Goal: Task Accomplishment & Management: Use online tool/utility

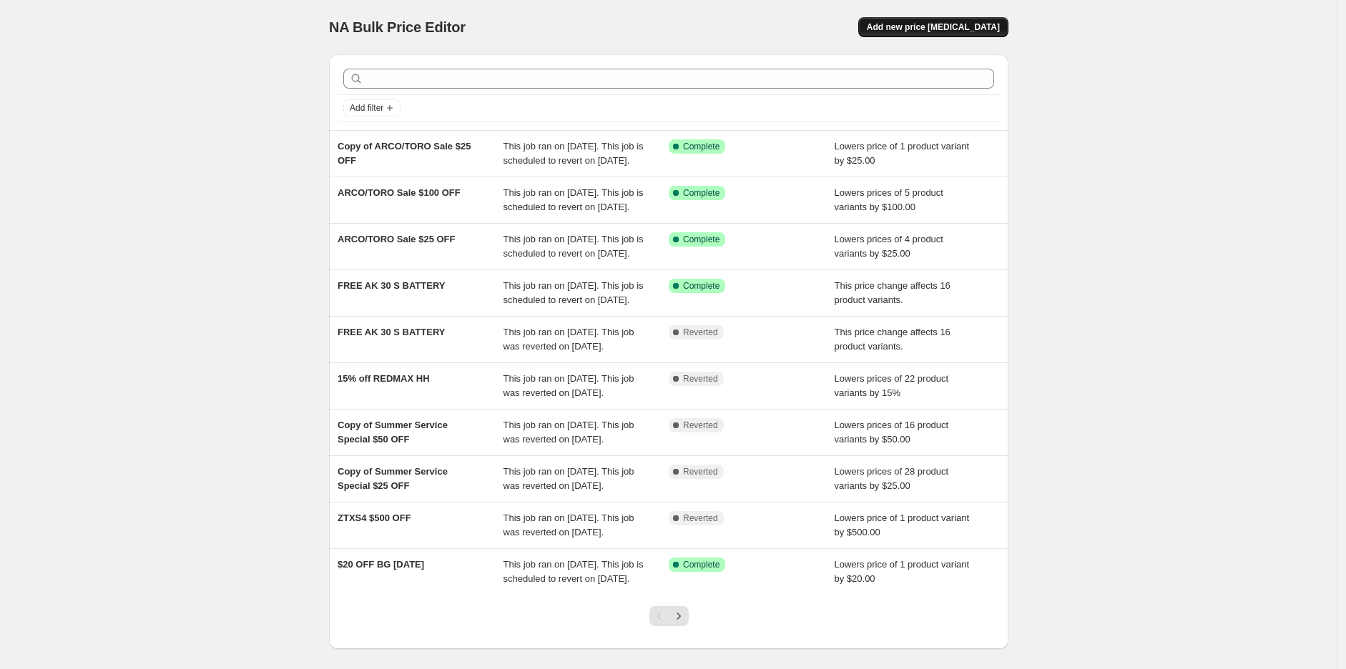
click at [978, 32] on span "Add new price change job" at bounding box center [933, 26] width 133 height 11
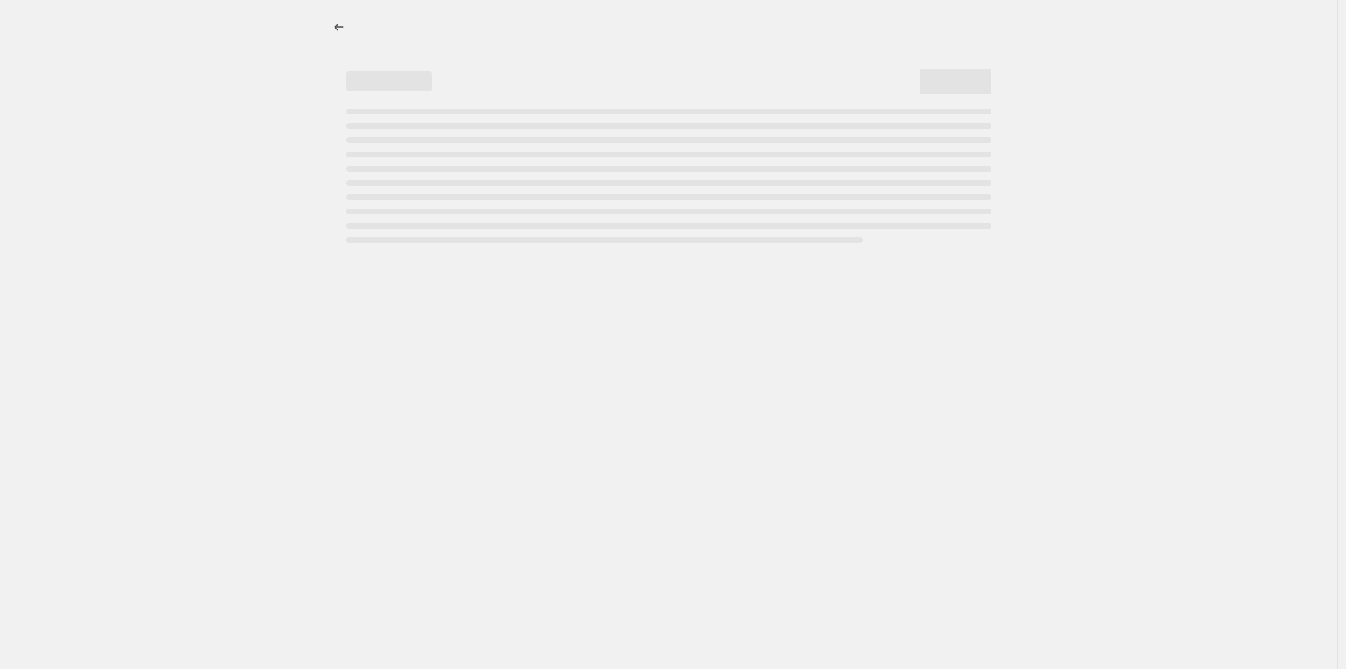
select select "percentage"
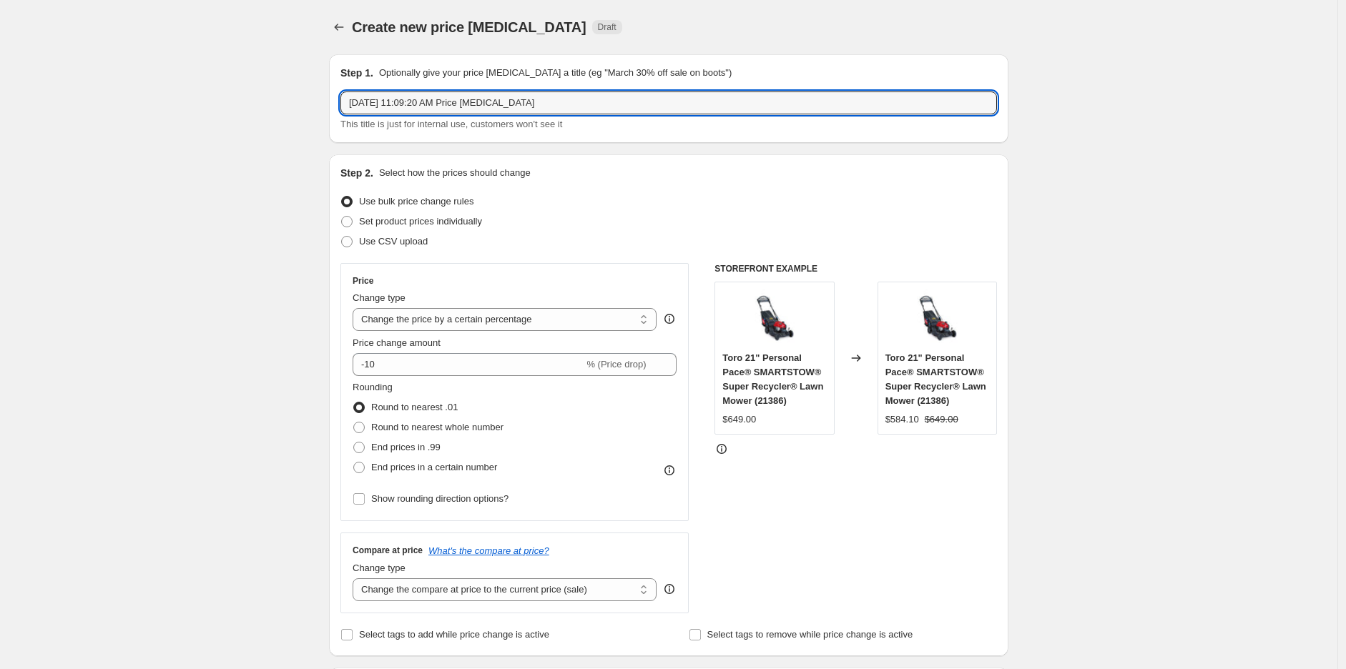
drag, startPoint x: 543, startPoint y: 103, endPoint x: 188, endPoint y: 108, distance: 355.4
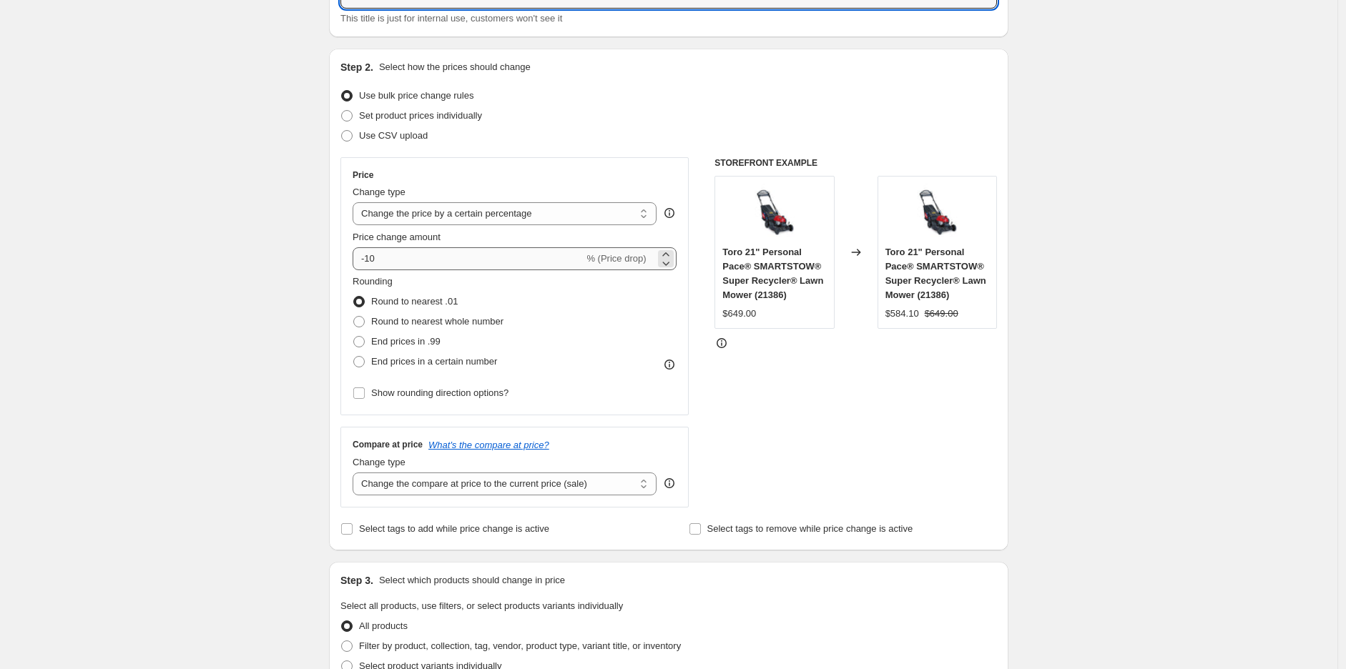
scroll to position [79, 0]
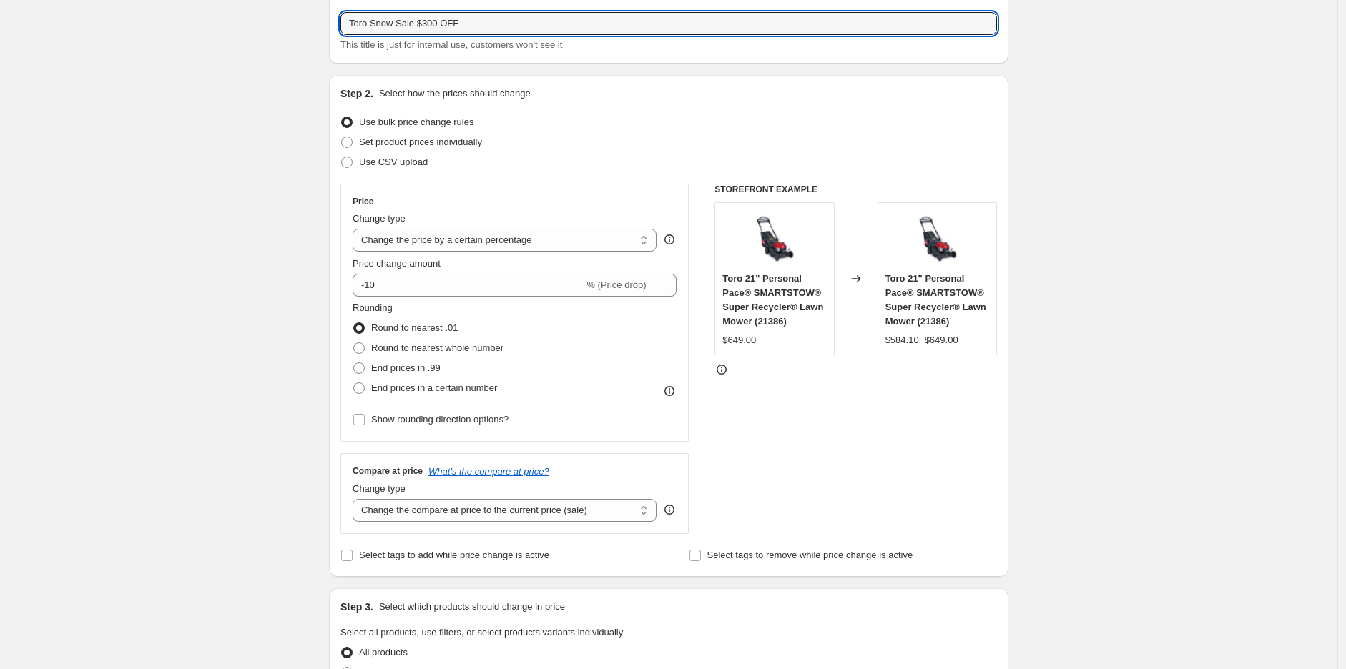
type input "Toro Snow Sale $300 OFF"
click at [704, 149] on div "Set product prices individually" at bounding box center [668, 142] width 656 height 20
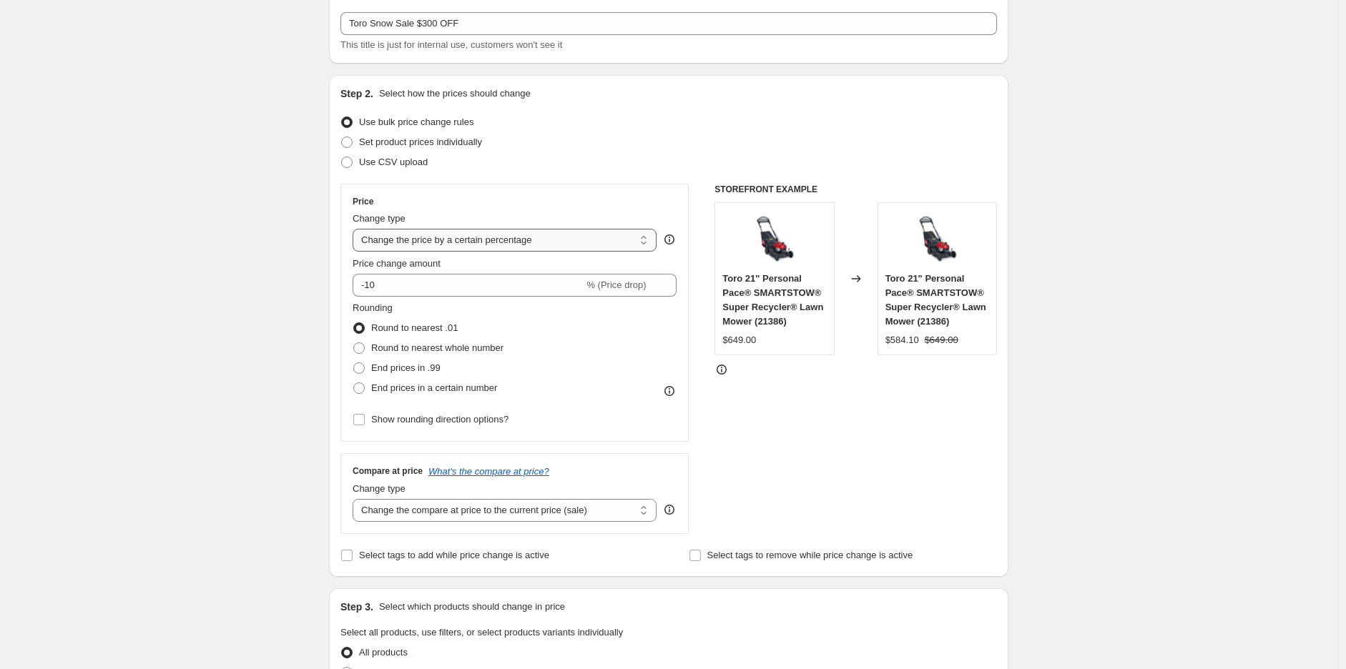
click at [451, 232] on select "Change the price to a certain amount Change the price by a certain amount Chang…" at bounding box center [505, 240] width 304 height 23
select select "by"
click at [356, 229] on select "Change the price to a certain amount Change the price by a certain amount Chang…" at bounding box center [505, 240] width 304 height 23
drag, startPoint x: 405, startPoint y: 282, endPoint x: 378, endPoint y: 283, distance: 27.9
click at [378, 283] on input "-10.00" at bounding box center [482, 285] width 224 height 23
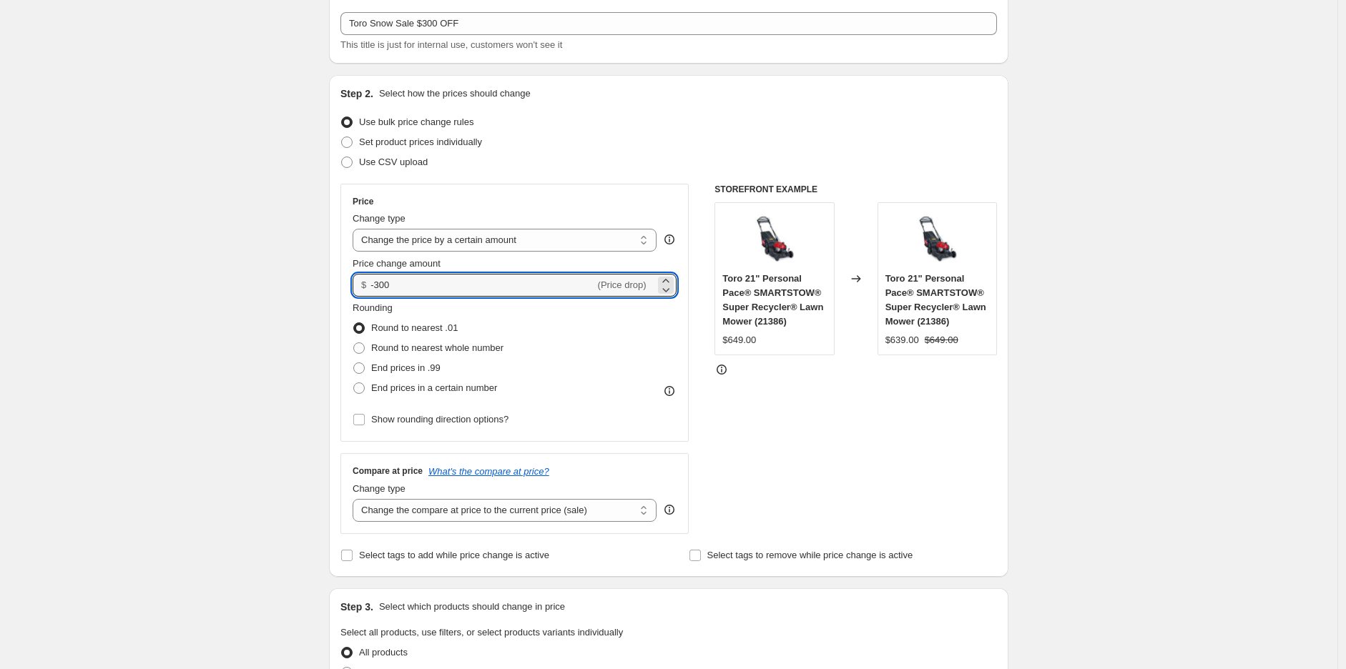
type input "-300.00"
click at [292, 283] on div "Create new price change job. This page is ready Create new price change job Dra…" at bounding box center [668, 642] width 1337 height 1443
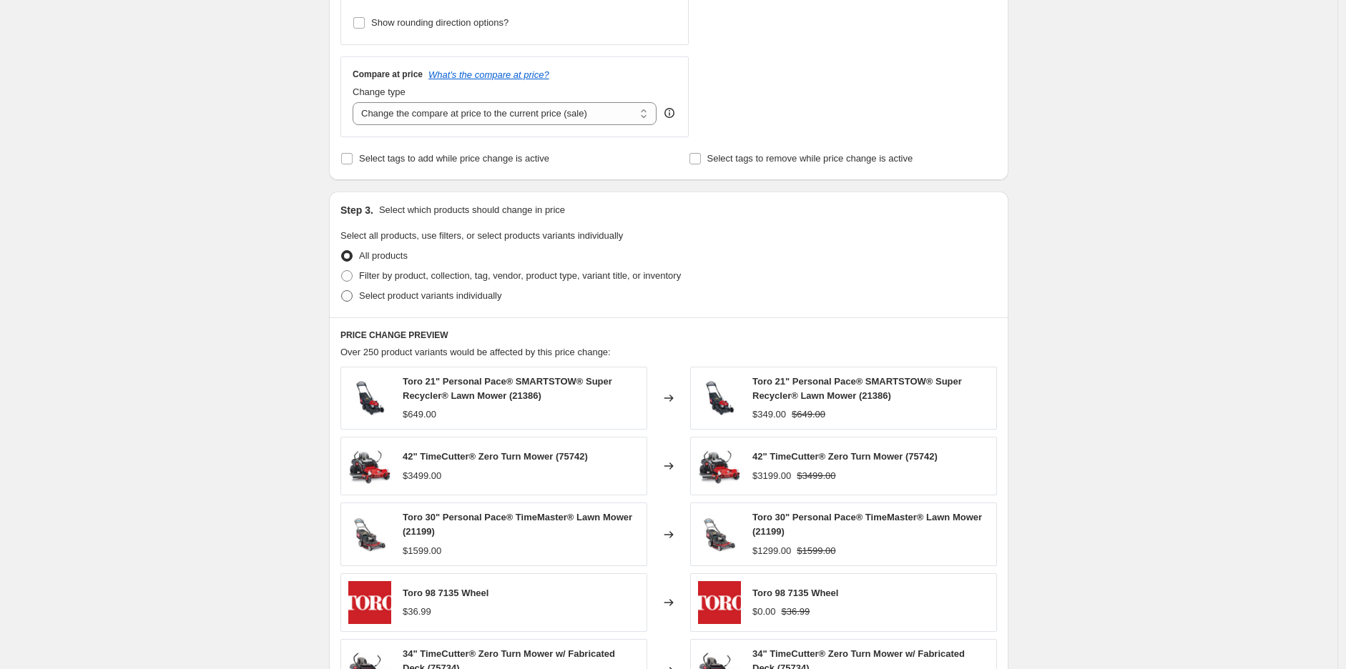
click at [383, 300] on span "Select product variants individually" at bounding box center [430, 295] width 142 height 11
click at [342, 291] on input "Select product variants individually" at bounding box center [341, 290] width 1 height 1
radio input "true"
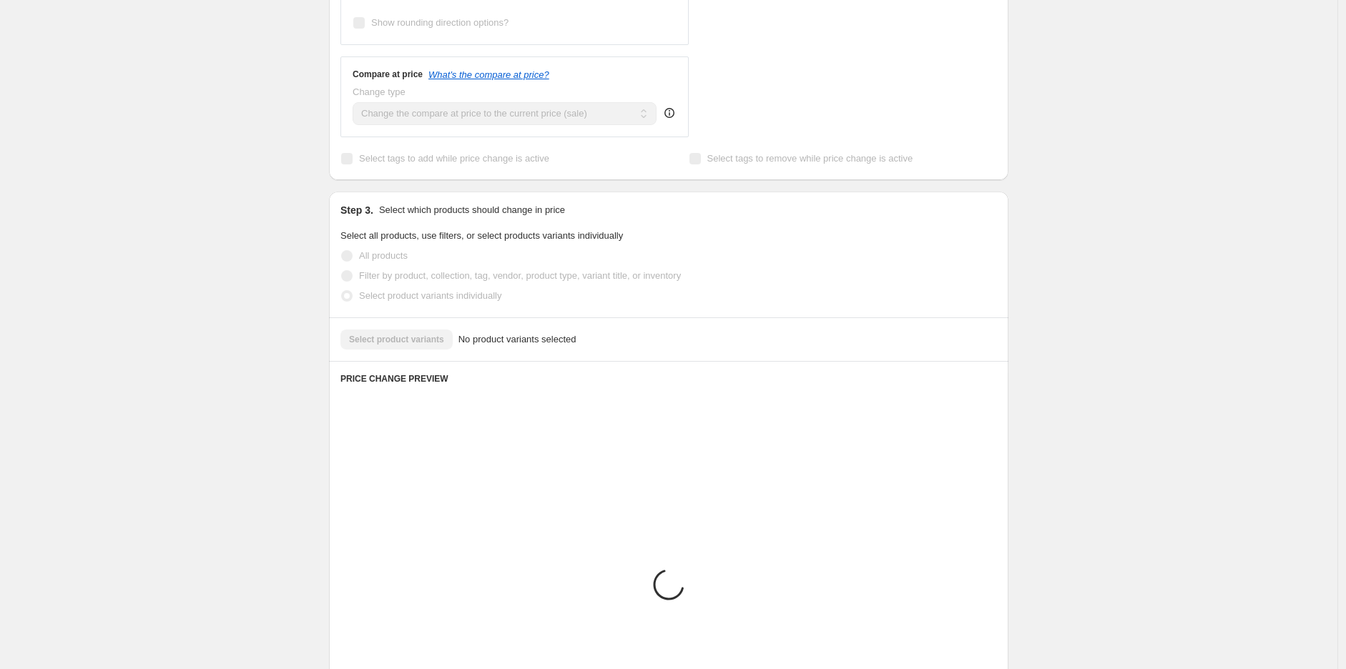
scroll to position [444, 0]
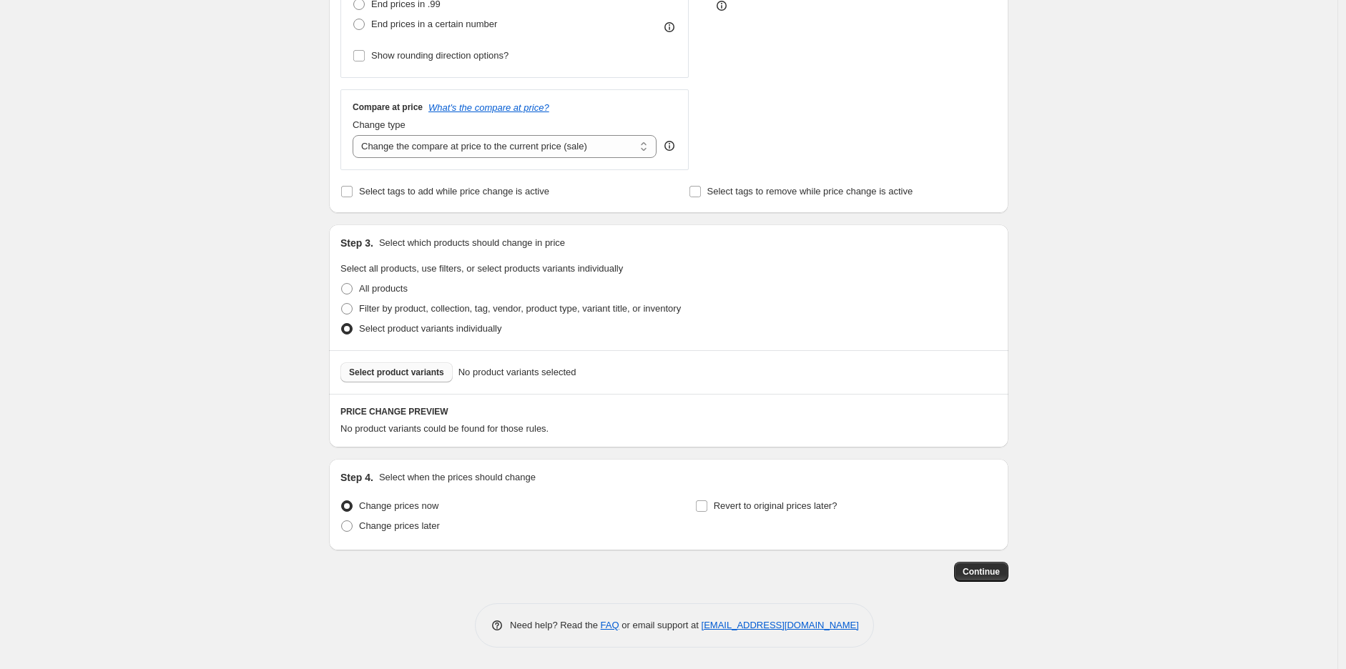
click at [408, 368] on span "Select product variants" at bounding box center [396, 372] width 95 height 11
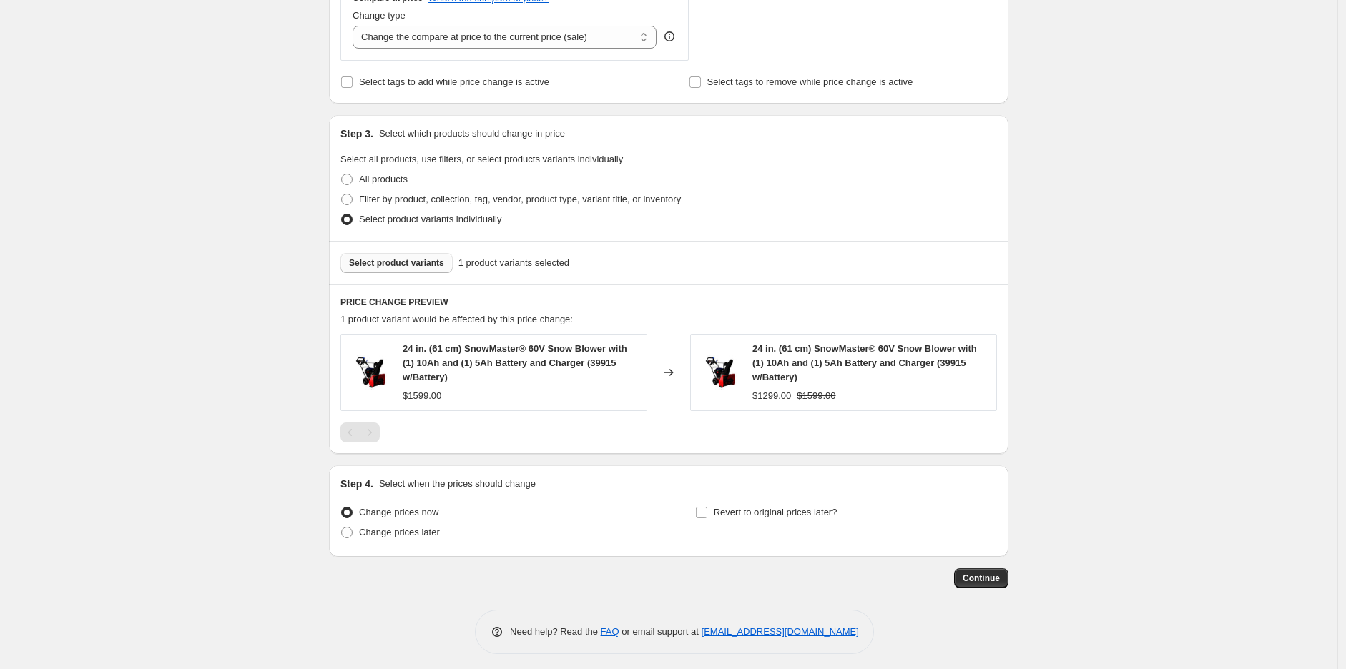
scroll to position [561, 0]
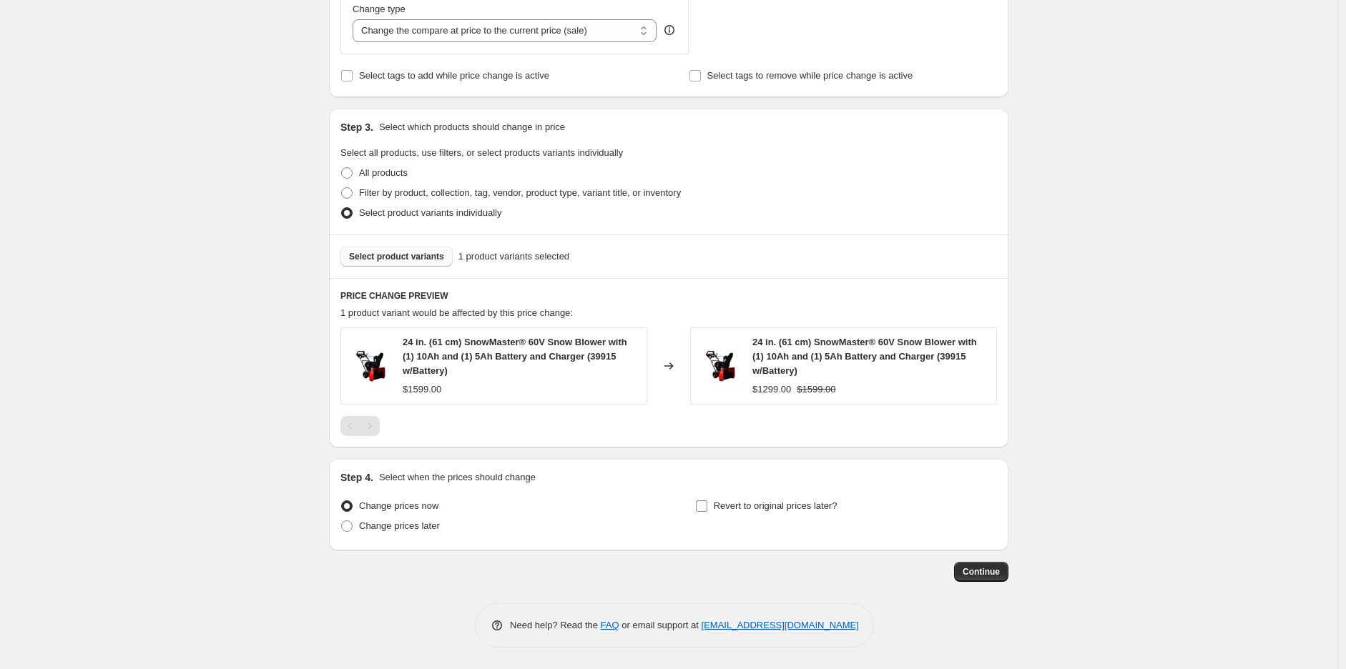
click at [701, 511] on input "Revert to original prices later?" at bounding box center [701, 506] width 11 height 11
checkbox input "true"
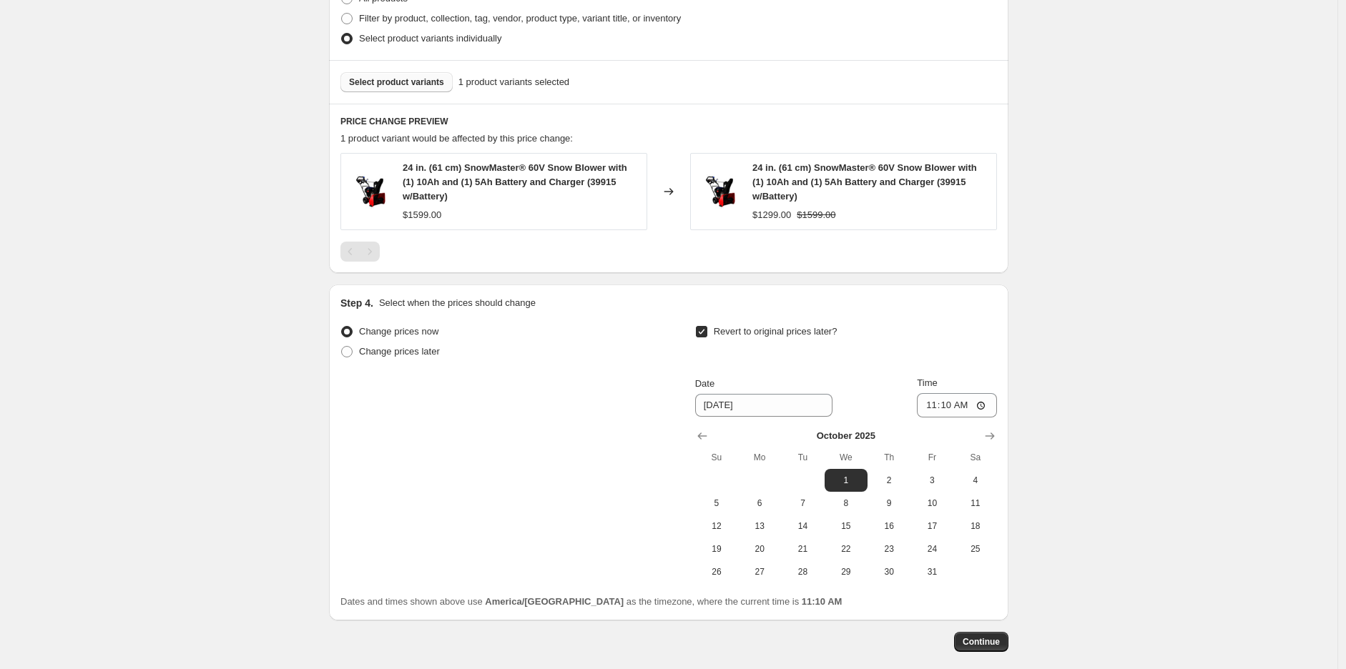
scroll to position [799, 0]
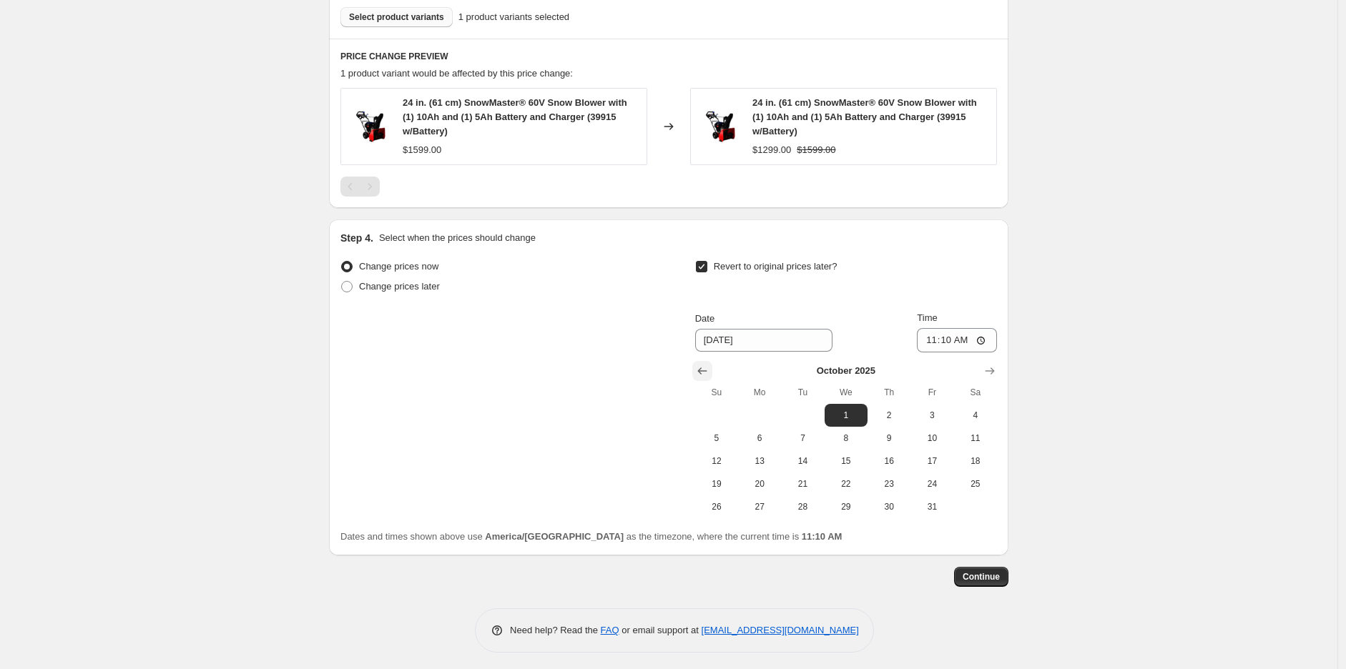
click at [699, 373] on icon "Show previous month, September 2025" at bounding box center [702, 371] width 14 height 14
click at [817, 511] on span "30" at bounding box center [802, 506] width 31 height 11
type input "9/30/2025"
click at [935, 340] on input "11:10" at bounding box center [957, 340] width 80 height 24
type input "23:59"
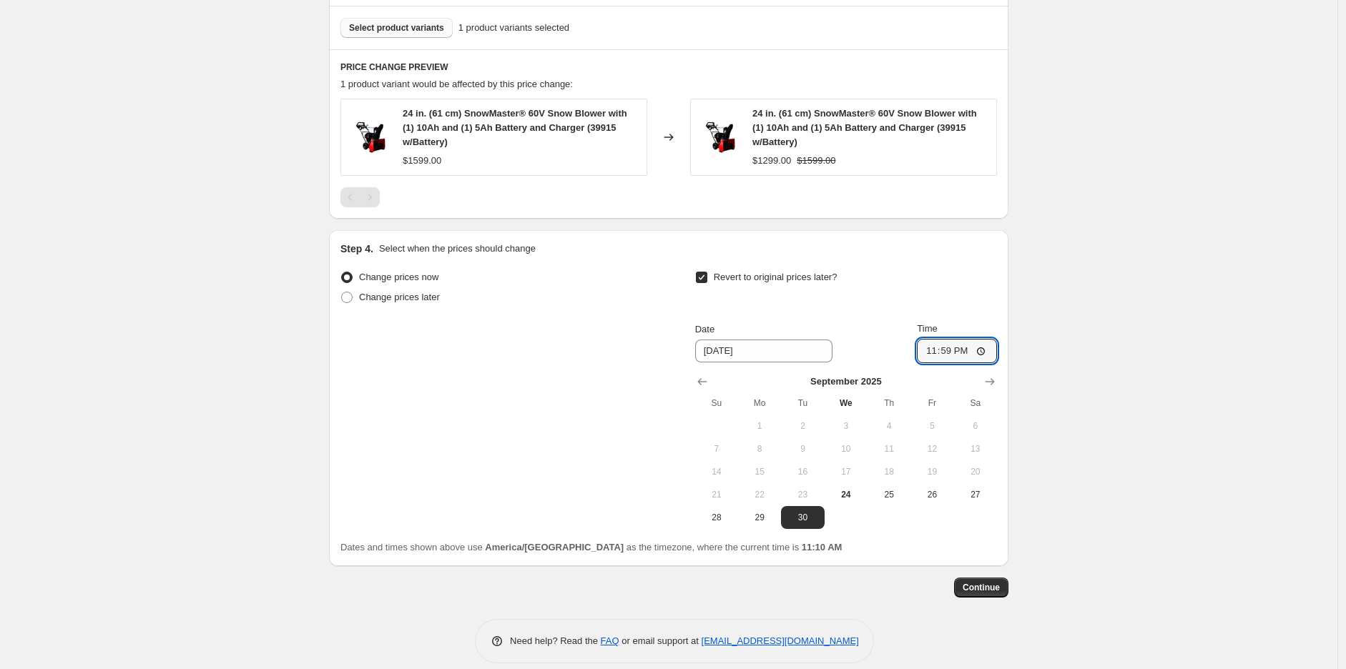
scroll to position [804, 0]
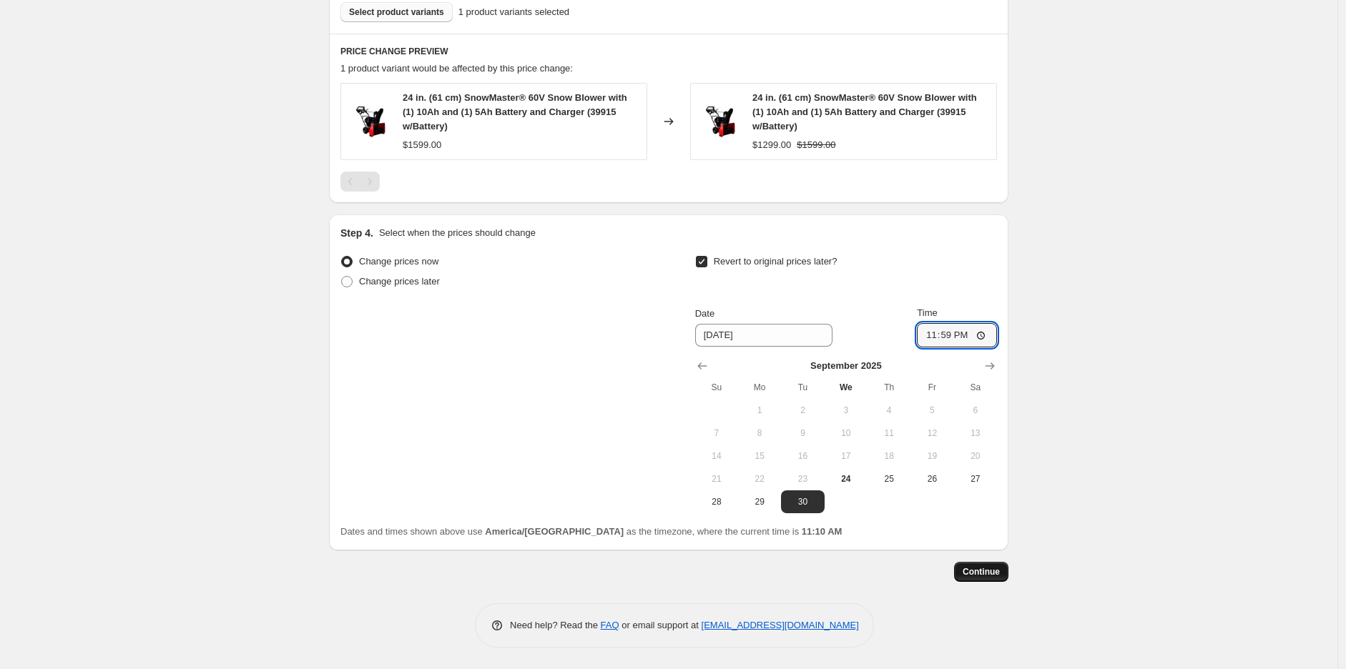
click at [991, 566] on span "Continue" at bounding box center [980, 571] width 37 height 11
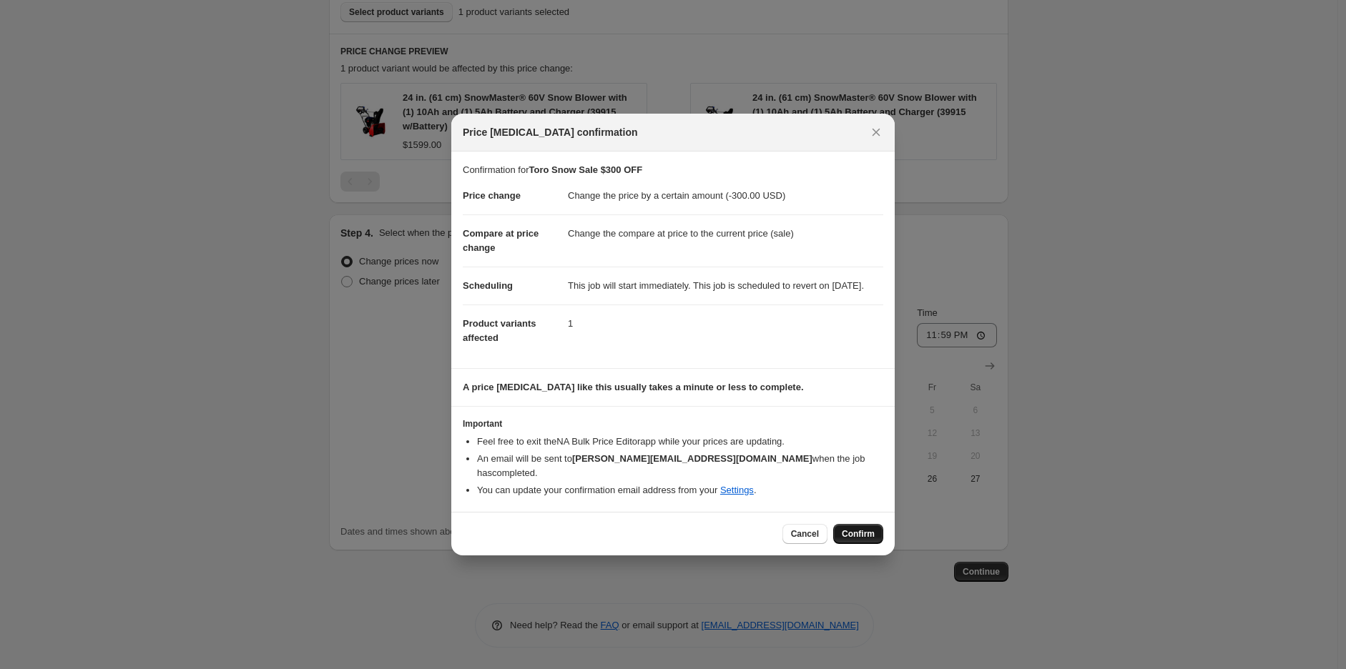
click at [869, 533] on span "Confirm" at bounding box center [858, 533] width 33 height 11
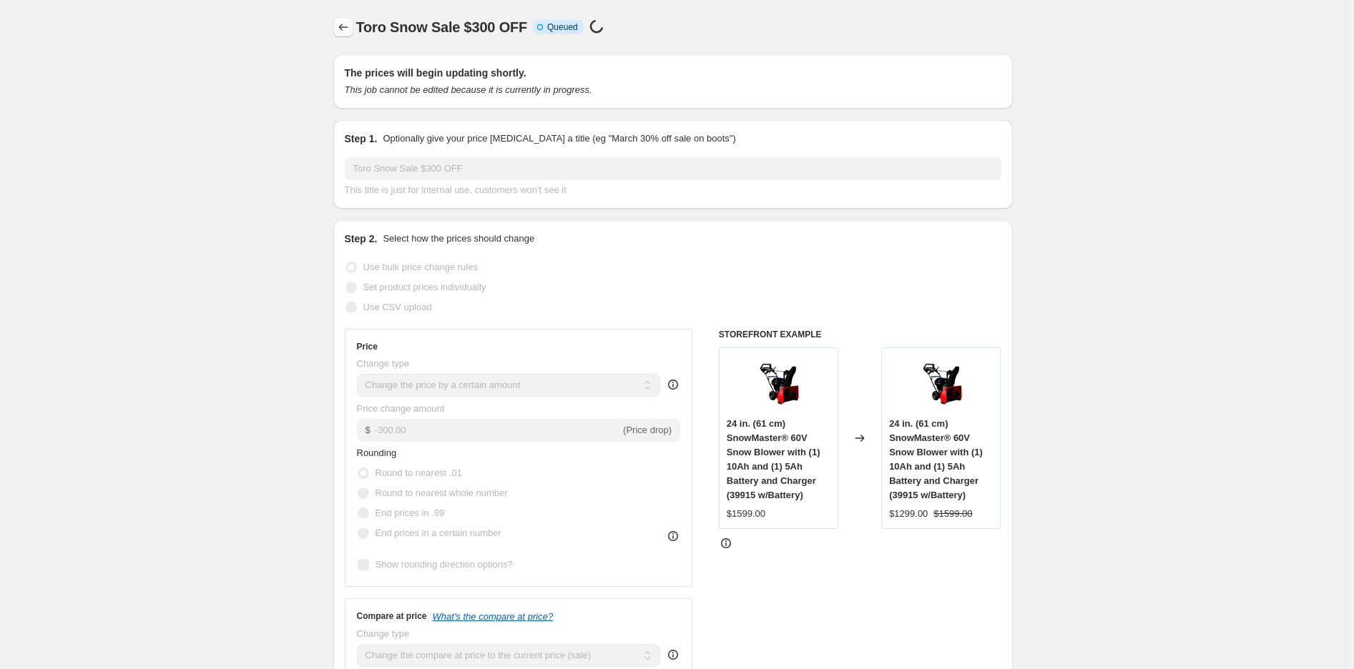
select select "by"
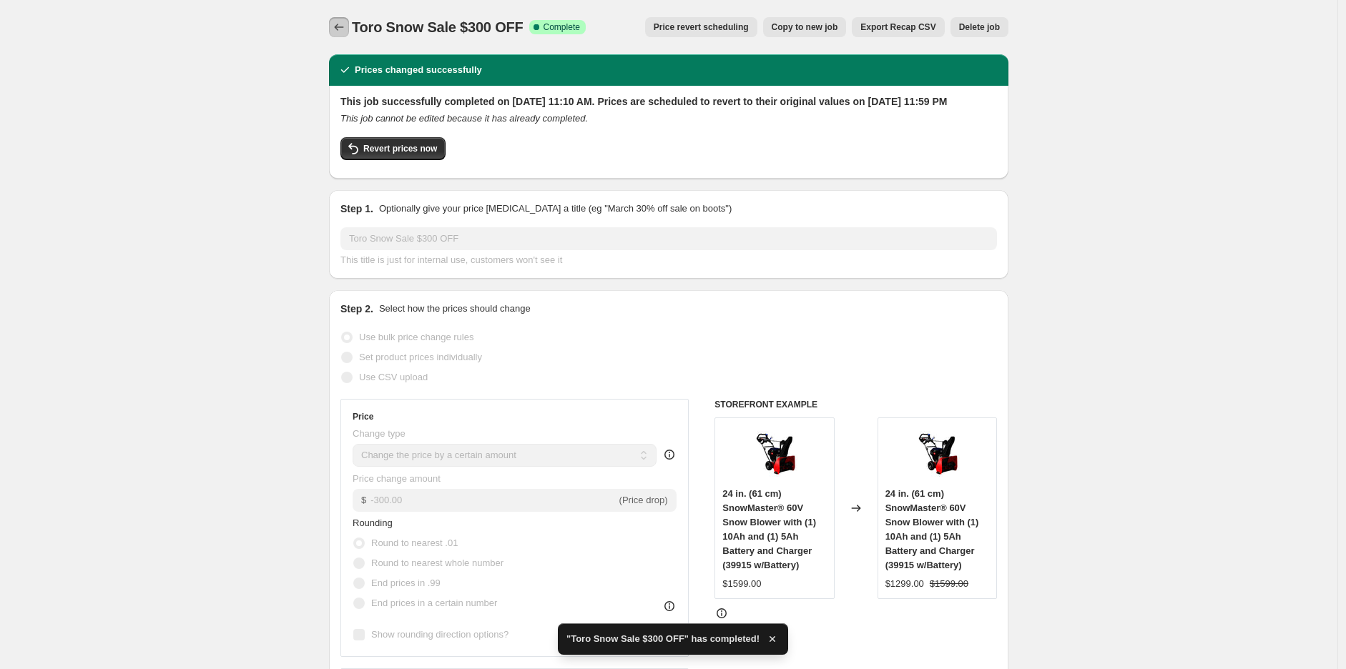
click at [338, 28] on icon "Price change jobs" at bounding box center [339, 27] width 14 height 14
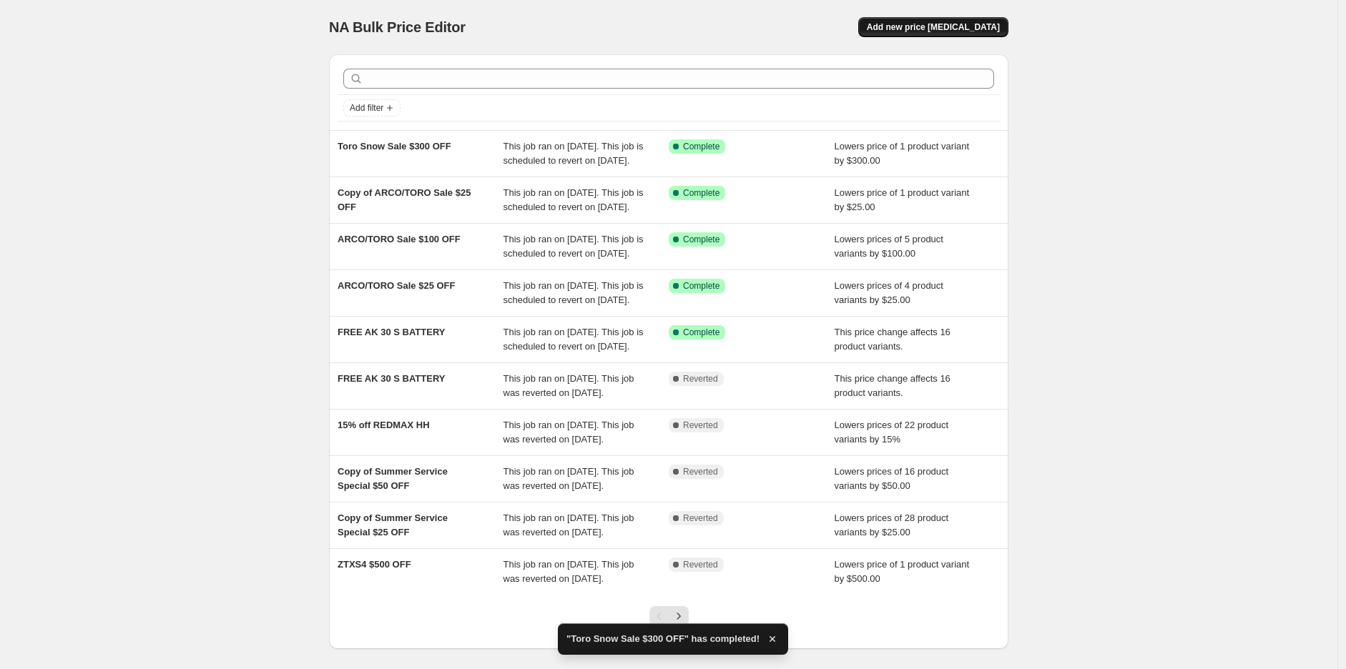
click at [977, 28] on span "Add new price [MEDICAL_DATA]" at bounding box center [933, 26] width 133 height 11
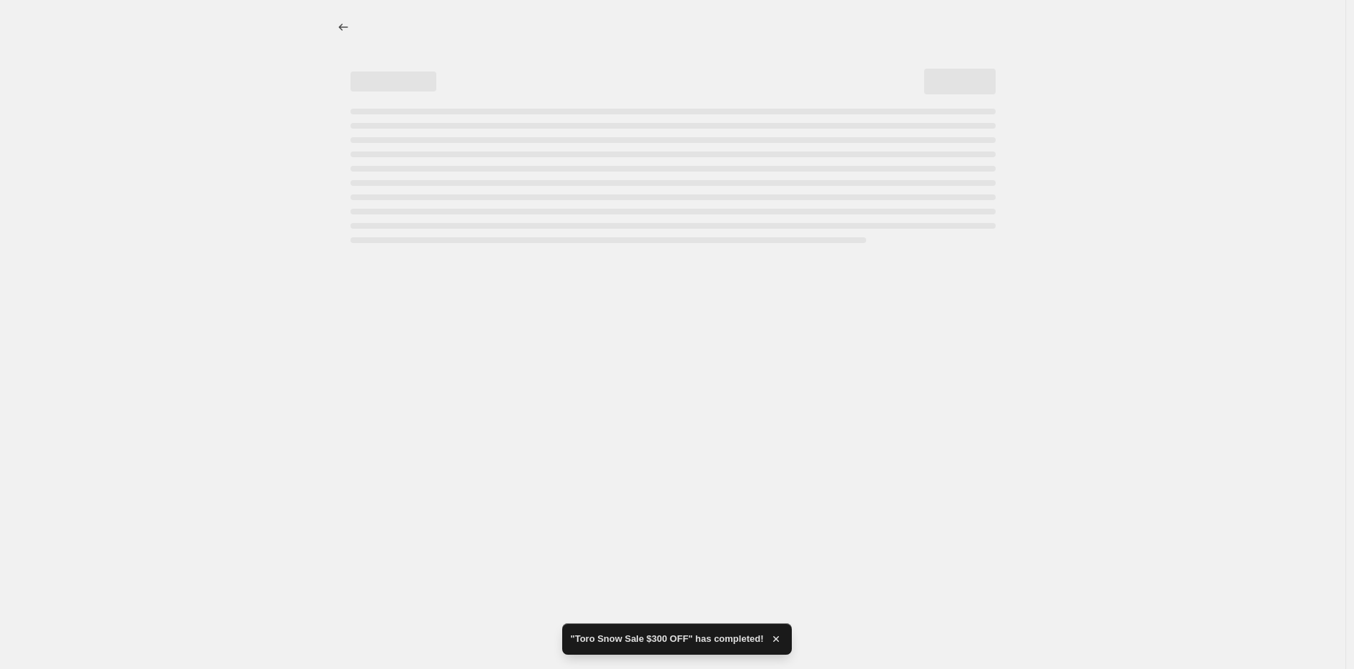
select select "percentage"
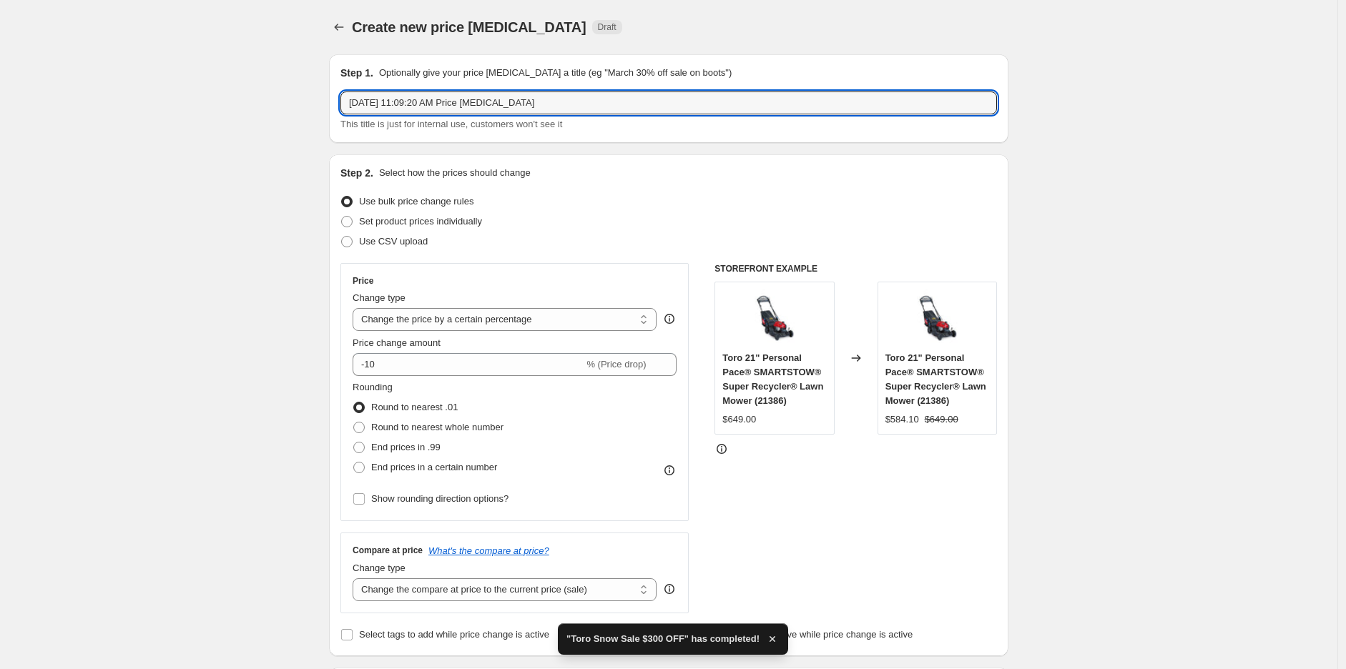
drag, startPoint x: 573, startPoint y: 102, endPoint x: 340, endPoint y: 102, distance: 232.4
click at [340, 102] on div "Step 1. Optionally give your price change job a title (eg "March 30% off sale o…" at bounding box center [668, 98] width 679 height 89
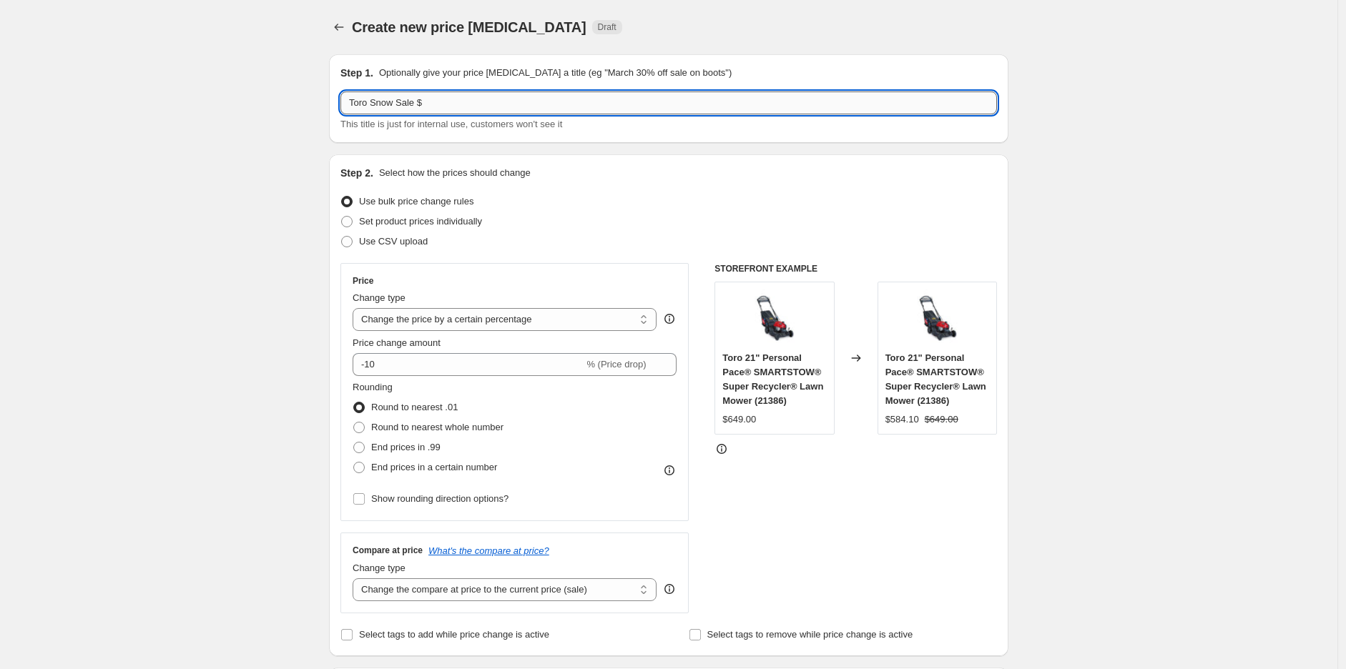
click at [485, 94] on input "Toro Snow Sale $" at bounding box center [668, 103] width 656 height 23
click at [517, 96] on input "Toro Snow Sale $" at bounding box center [668, 103] width 656 height 23
type input "Toro Snow Sale $100 OFF"
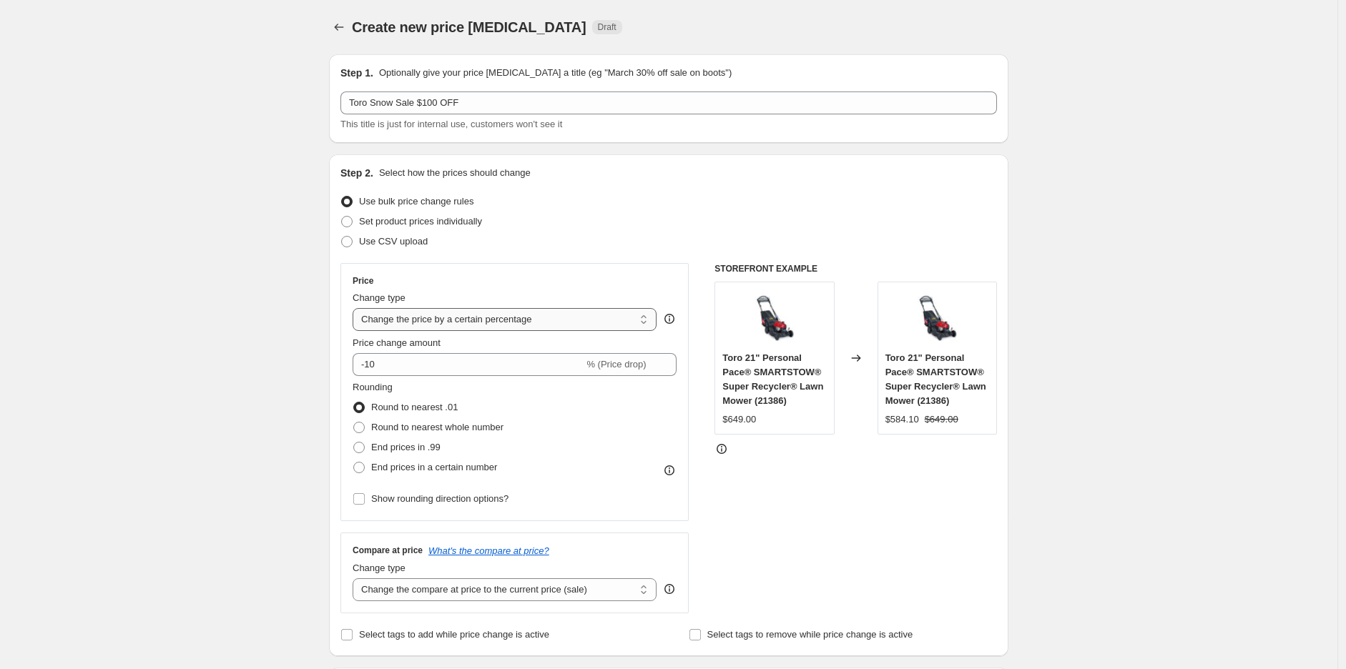
click at [460, 331] on div "Price Change type Change the price to a certain amount Change the price by a ce…" at bounding box center [515, 392] width 324 height 234
click at [459, 325] on select "Change the price to a certain amount Change the price by a certain amount Chang…" at bounding box center [505, 319] width 304 height 23
select select "by"
click at [356, 308] on select "Change the price to a certain amount Change the price by a certain amount Chang…" at bounding box center [505, 319] width 304 height 23
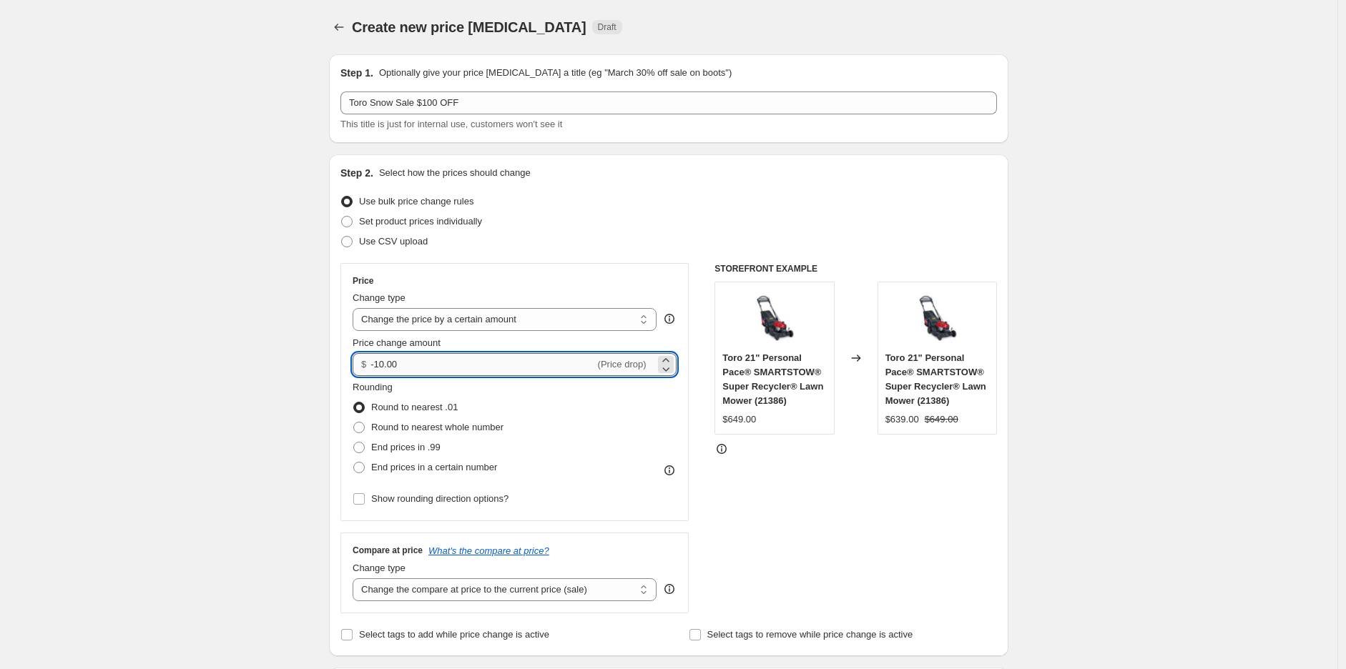
drag, startPoint x: 466, startPoint y: 361, endPoint x: 380, endPoint y: 365, distance: 86.6
click at [380, 365] on input "-10.00" at bounding box center [482, 364] width 224 height 23
type input "-100.00"
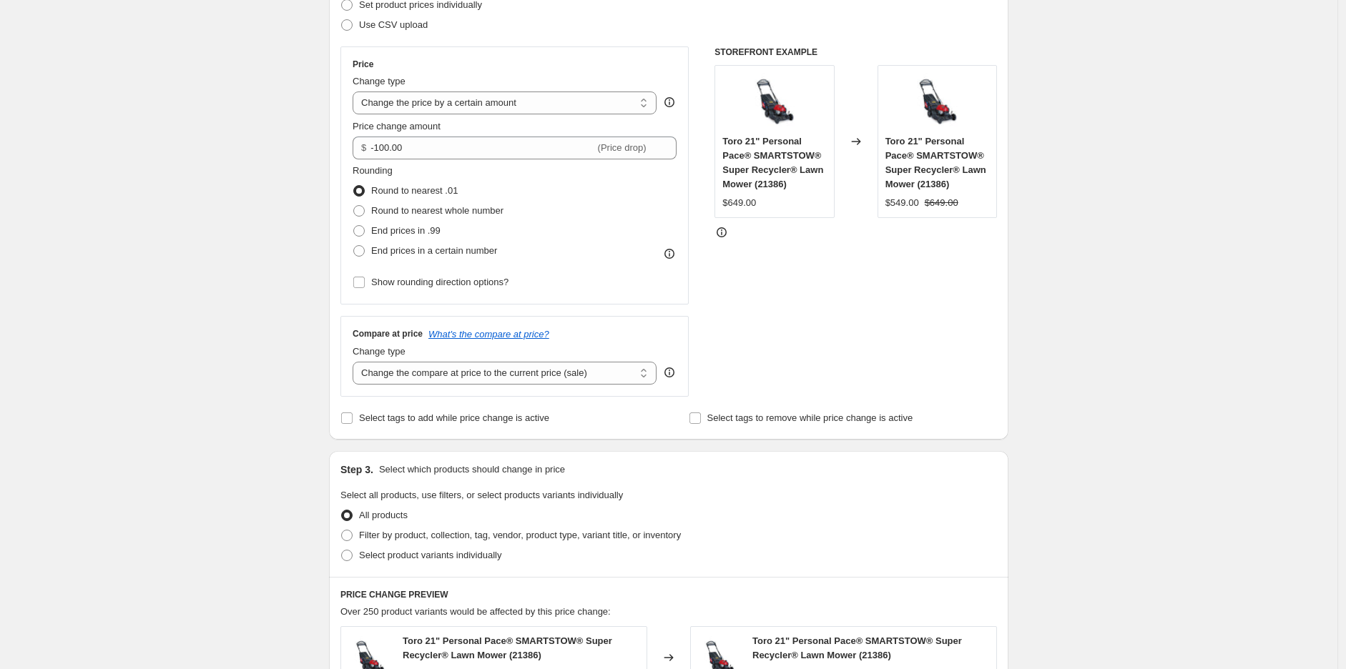
scroll to position [476, 0]
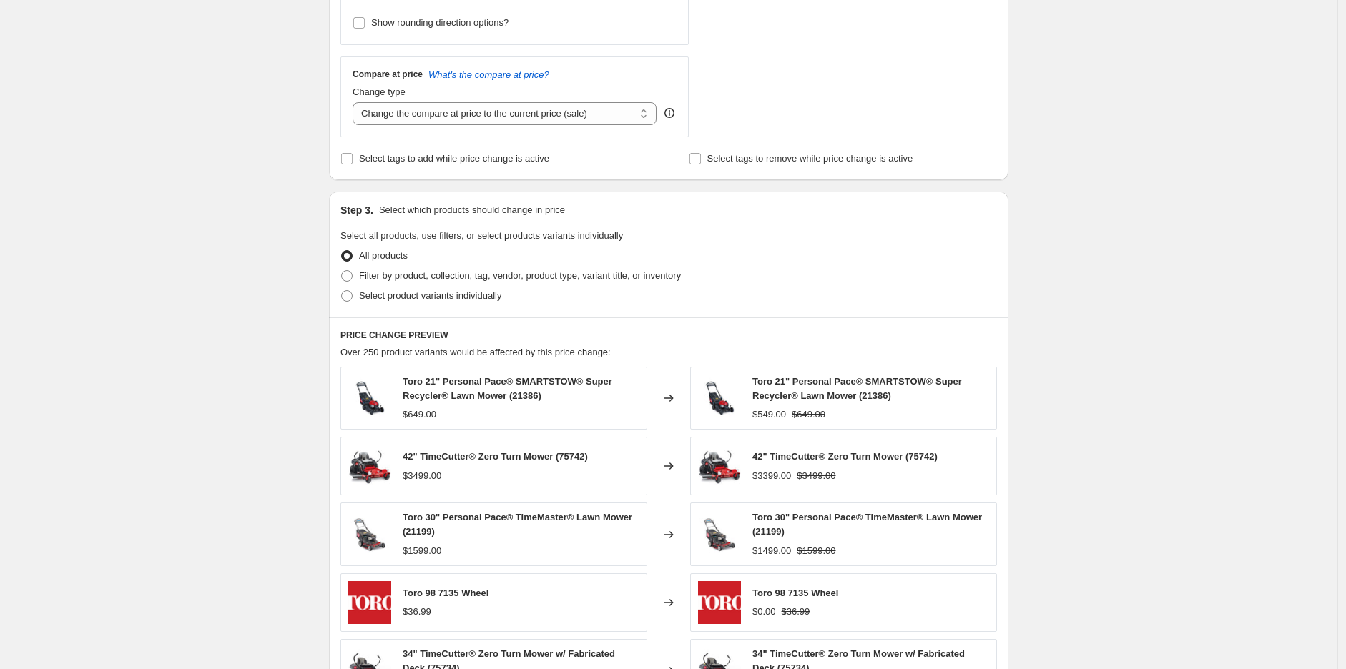
click at [339, 300] on div "Step 3. Select which products should change in price Select all products, use f…" at bounding box center [668, 255] width 679 height 126
click at [348, 297] on span at bounding box center [346, 295] width 11 height 11
click at [342, 291] on input "Select product variants individually" at bounding box center [341, 290] width 1 height 1
radio input "true"
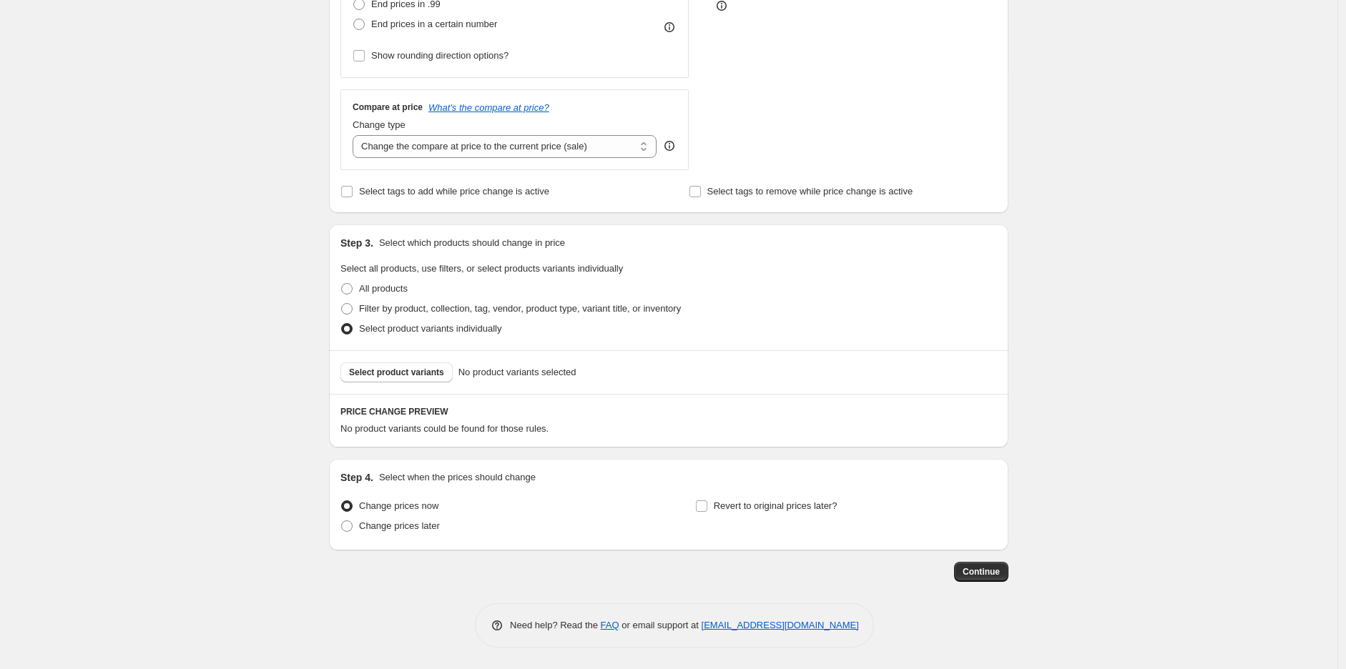
scroll to position [444, 0]
click at [398, 378] on span "Select product variants" at bounding box center [396, 372] width 95 height 11
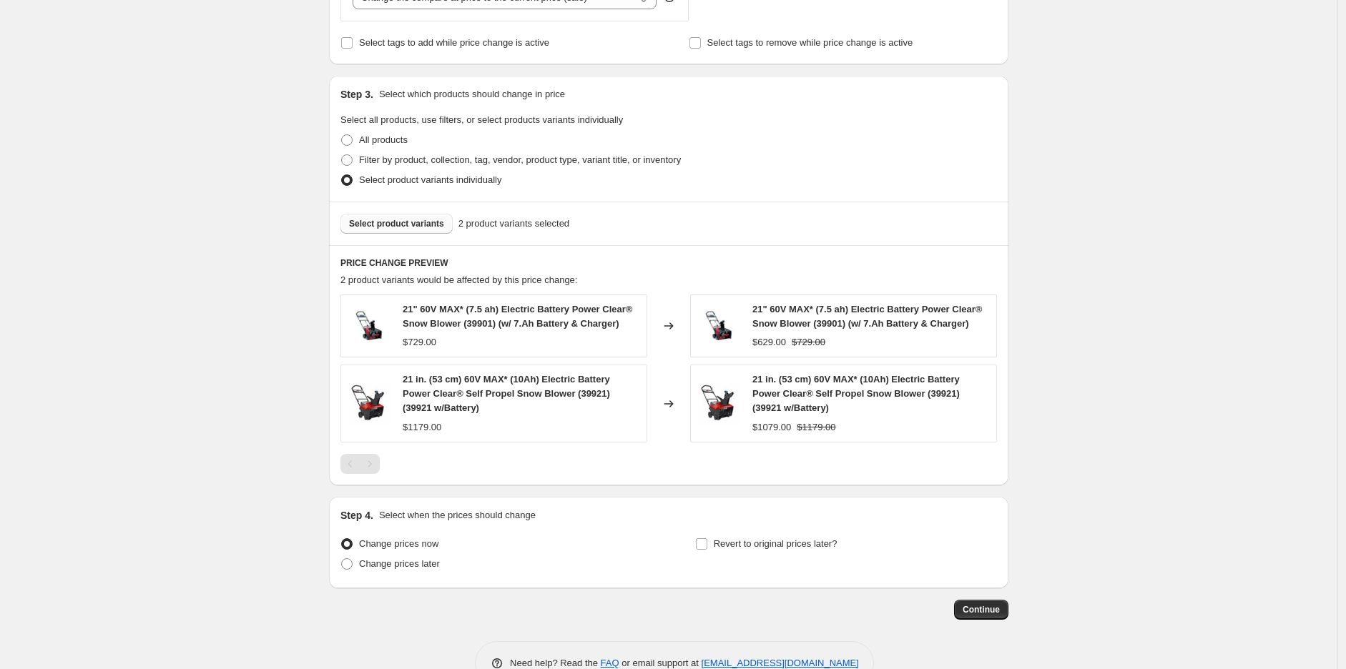
scroll to position [631, 0]
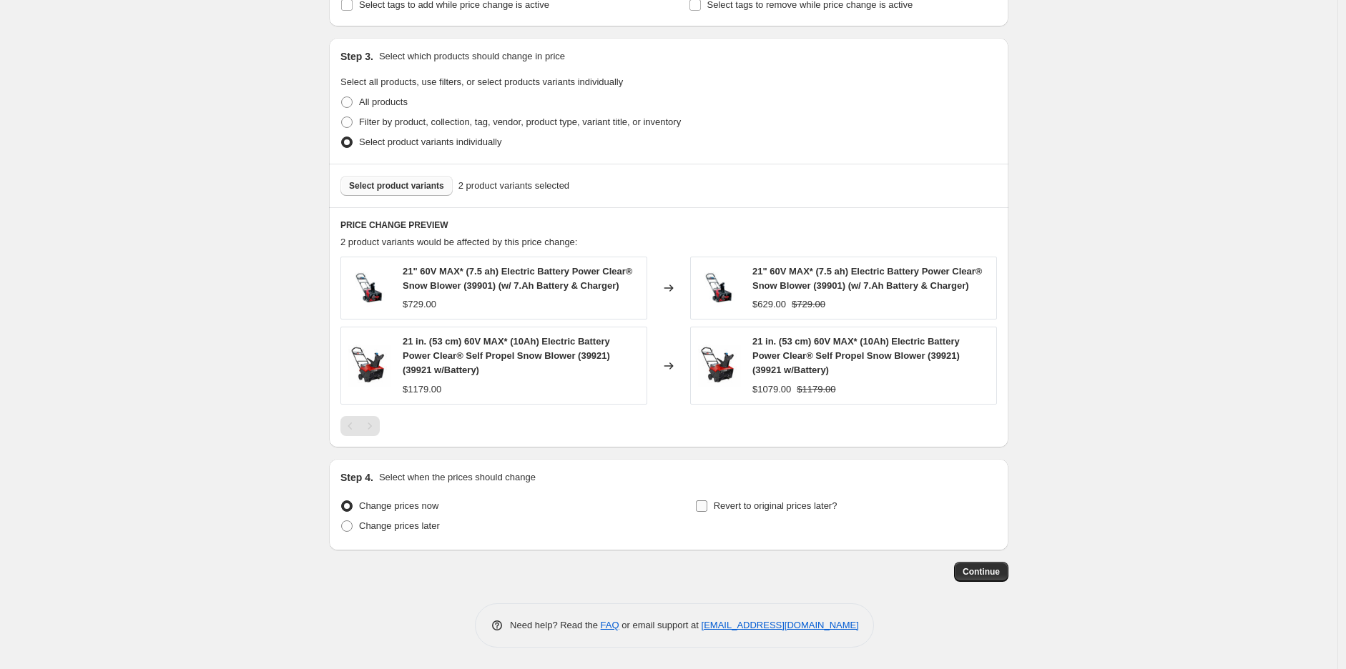
click at [707, 501] on input "Revert to original prices later?" at bounding box center [701, 506] width 11 height 11
checkbox input "true"
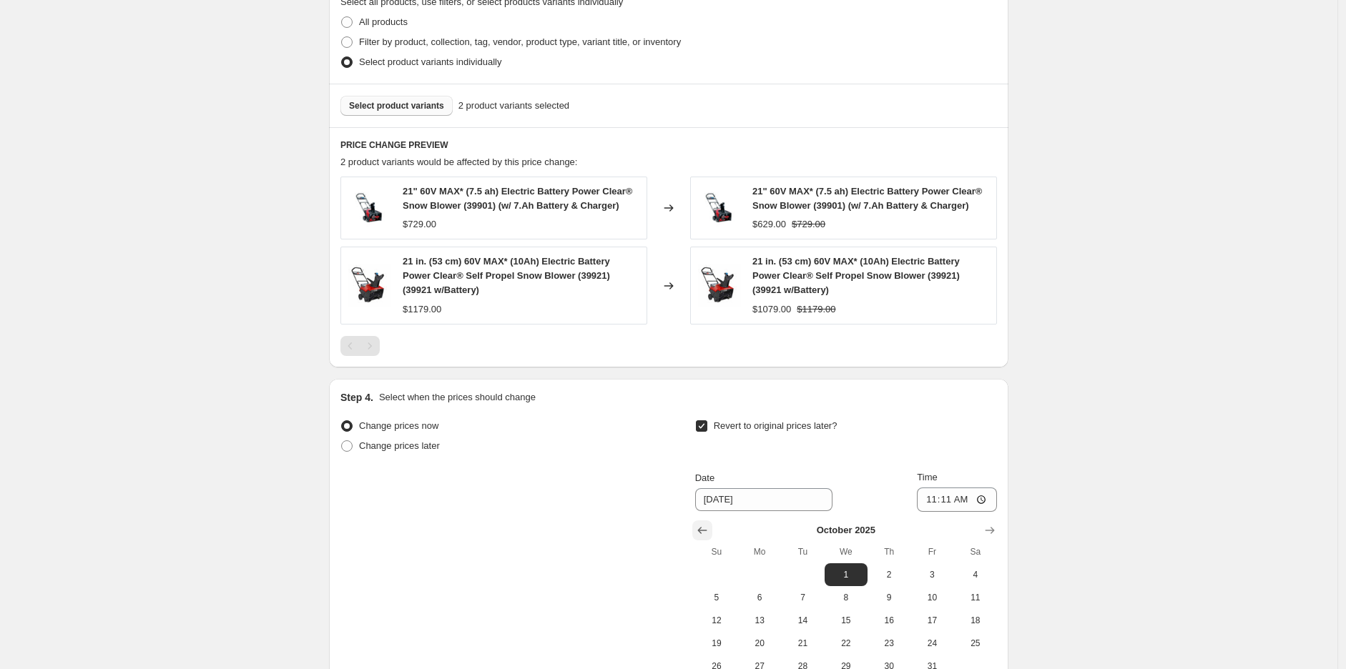
click at [709, 528] on icon "Show previous month, September 2025" at bounding box center [702, 530] width 14 height 14
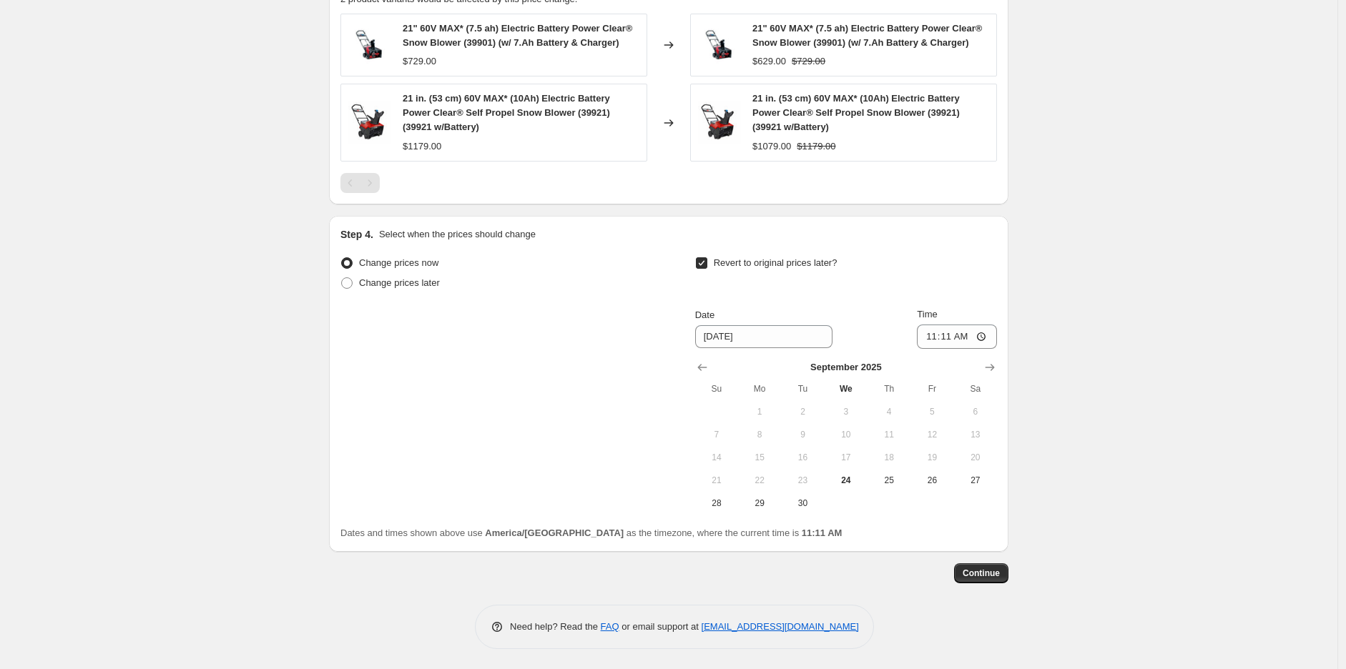
scroll to position [875, 0]
click at [804, 511] on button "30" at bounding box center [802, 502] width 43 height 23
type input "9/30/2025"
click at [932, 328] on input "11:11" at bounding box center [957, 335] width 80 height 24
type input "23:59"
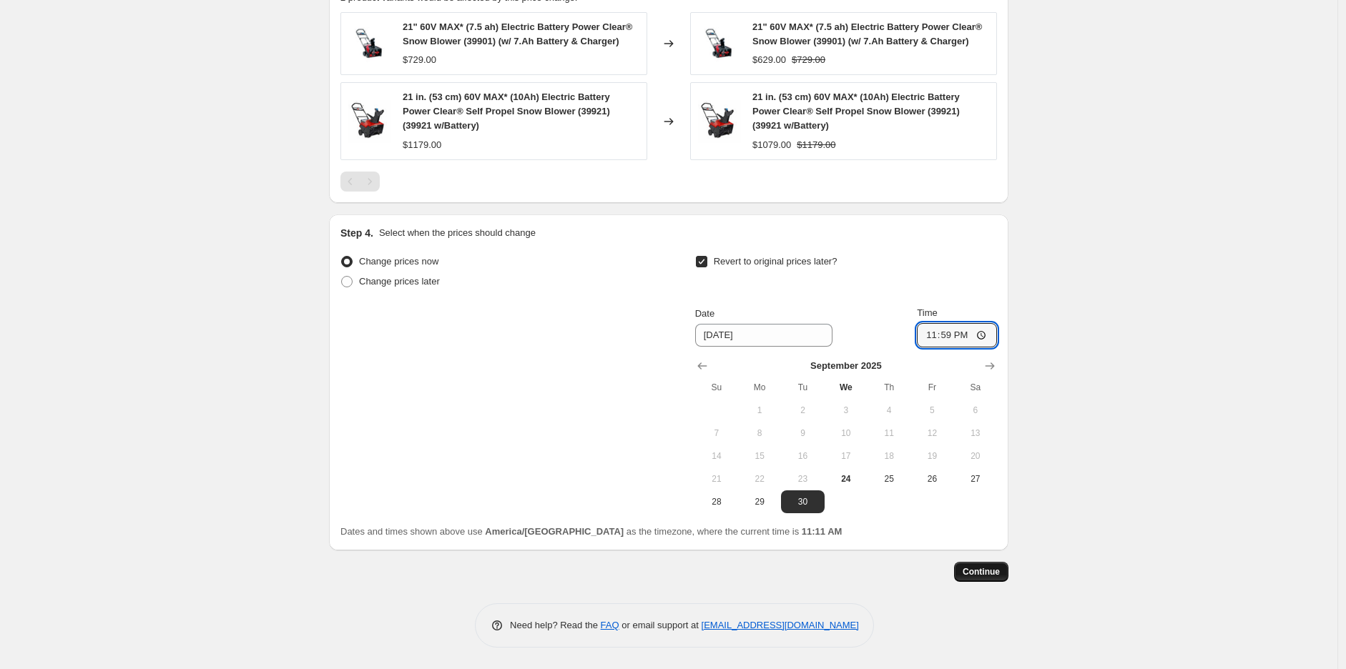
click at [997, 571] on span "Continue" at bounding box center [980, 571] width 37 height 11
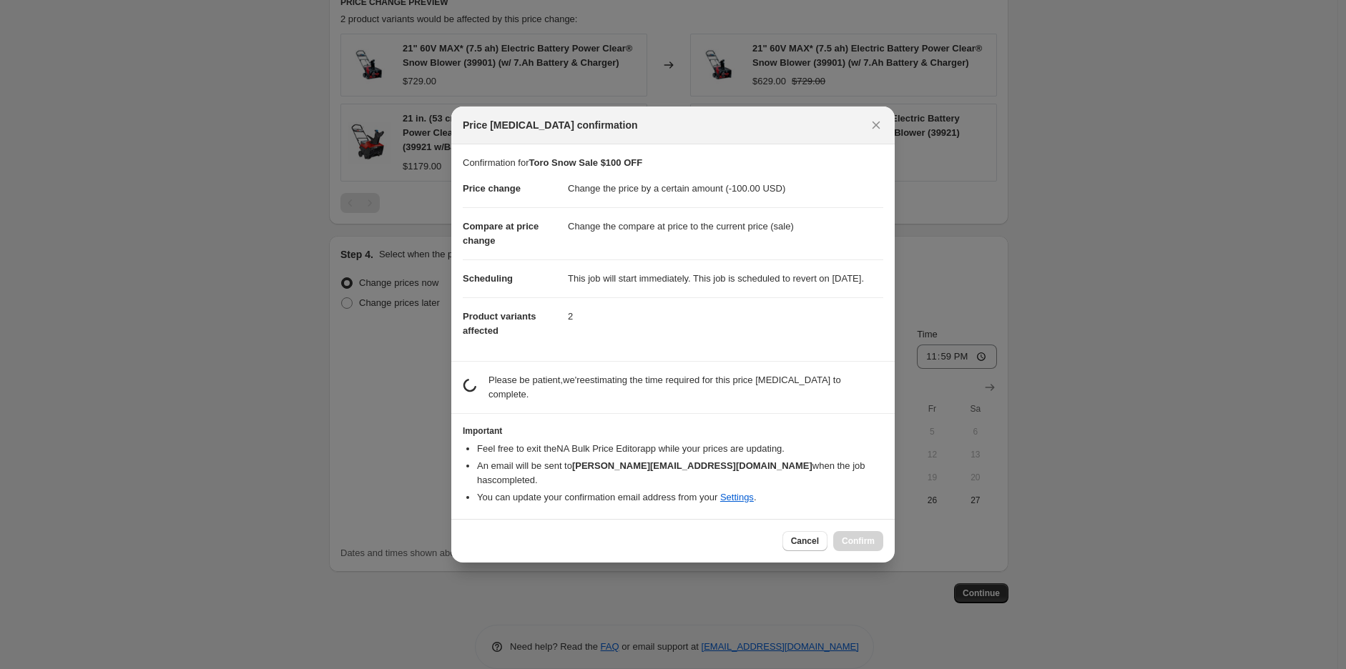
scroll to position [0, 0]
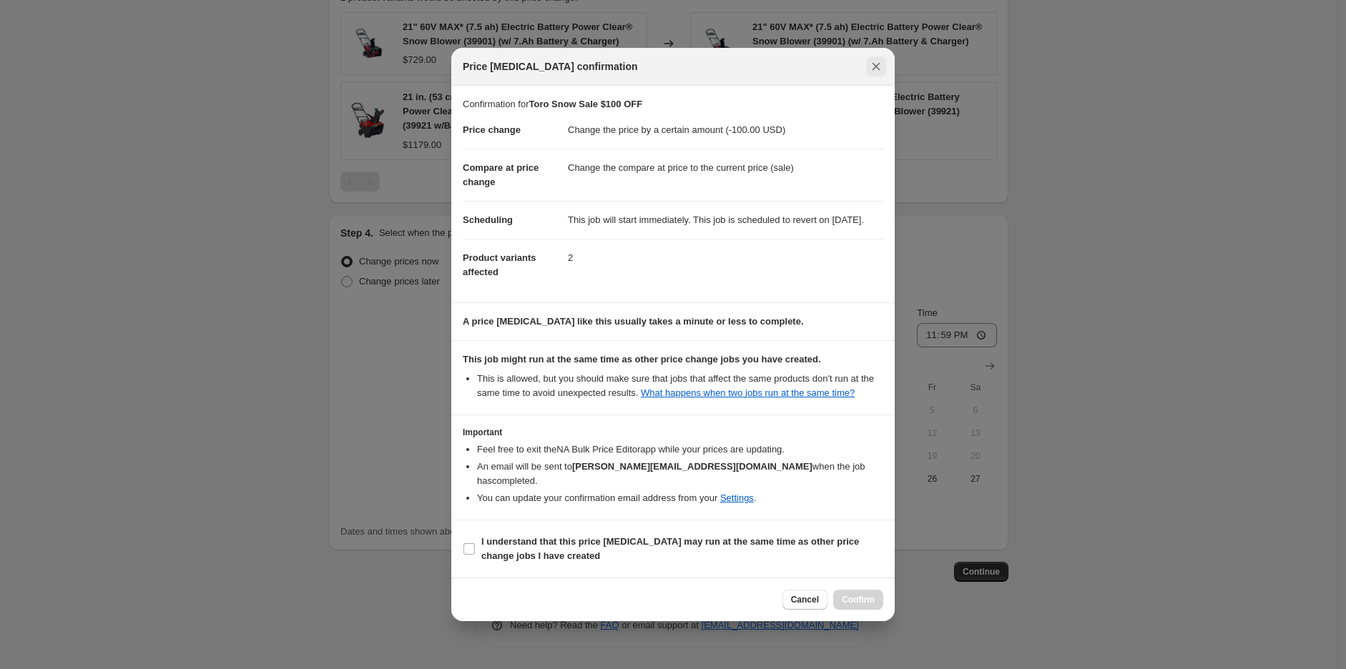
click at [874, 61] on icon "Close" at bounding box center [876, 66] width 14 height 14
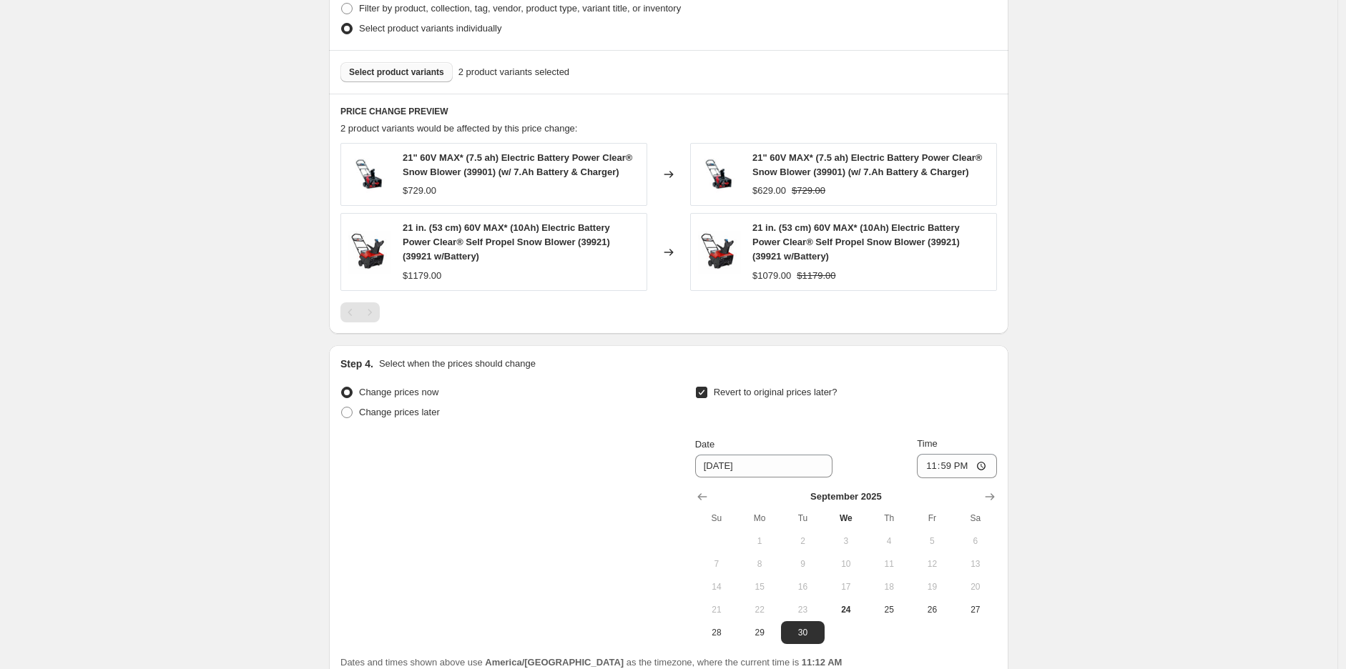
scroll to position [875, 0]
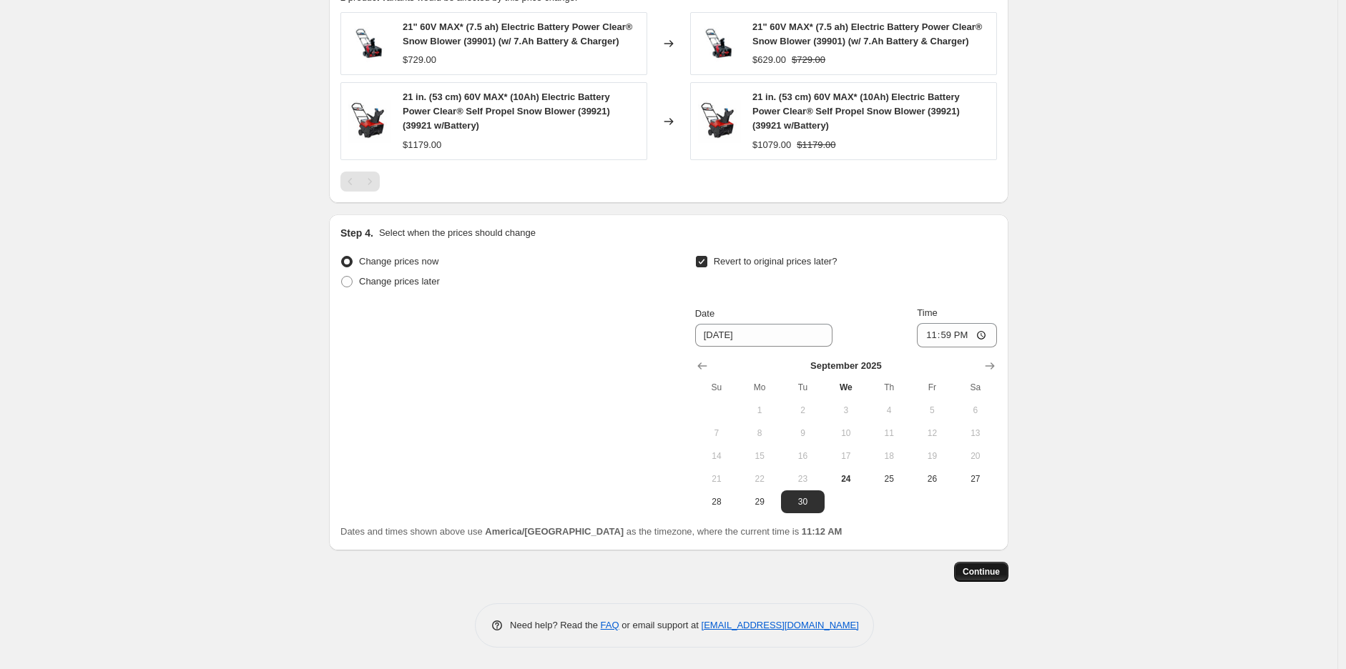
click at [987, 572] on span "Continue" at bounding box center [980, 571] width 37 height 11
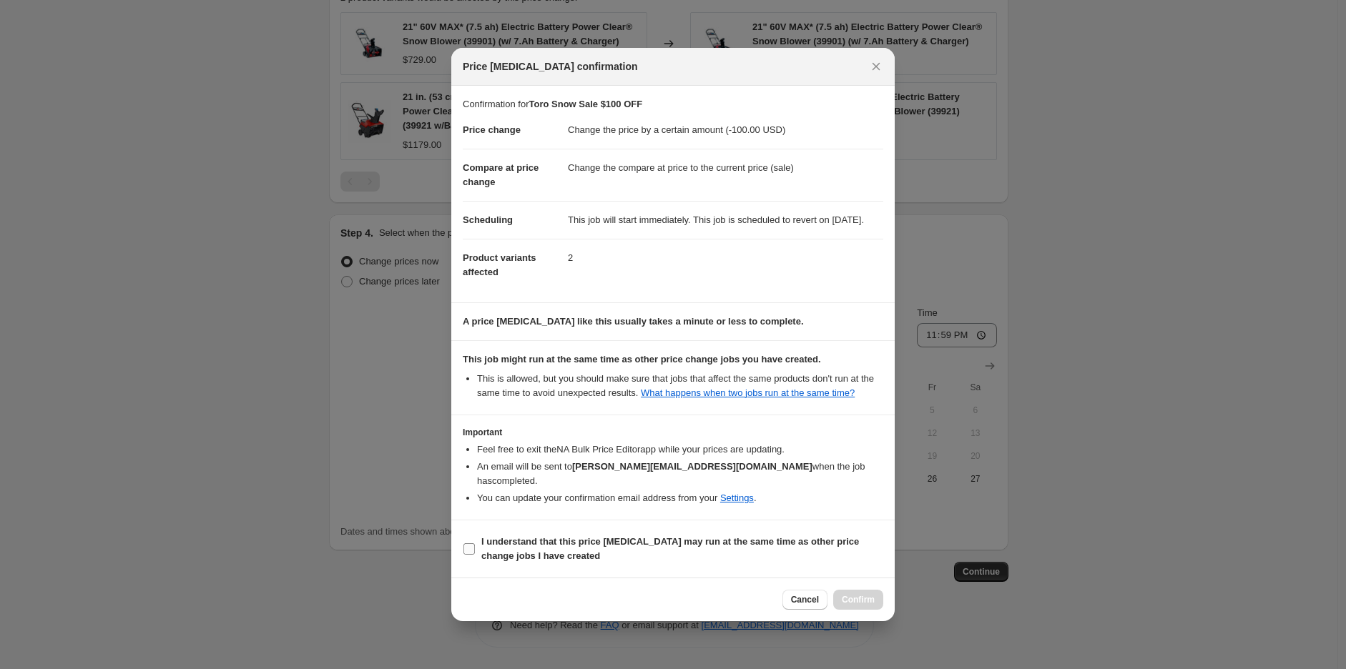
click at [670, 546] on b "I understand that this price change job may run at the same time as other price…" at bounding box center [670, 548] width 378 height 25
click at [475, 546] on input "I understand that this price change job may run at the same time as other price…" at bounding box center [468, 548] width 11 height 11
checkbox input "true"
drag, startPoint x: 851, startPoint y: 598, endPoint x: 919, endPoint y: 551, distance: 82.3
click at [849, 598] on span "Confirm" at bounding box center [858, 599] width 33 height 11
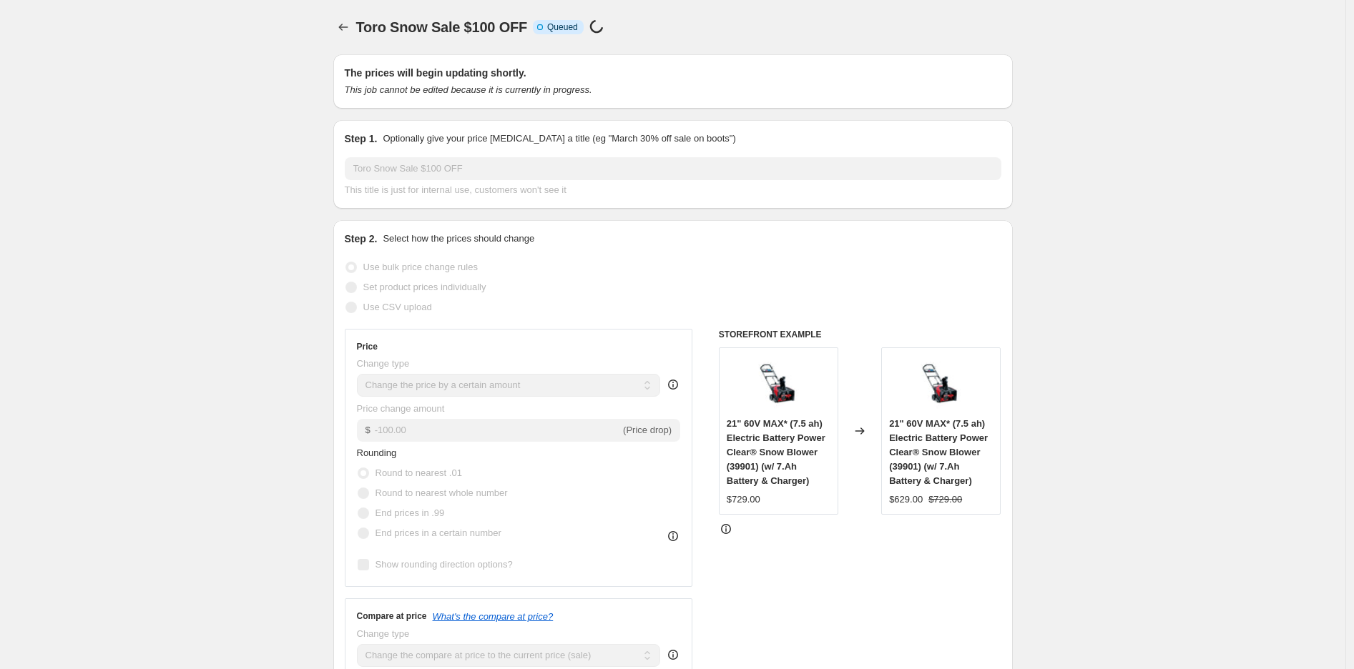
select select "by"
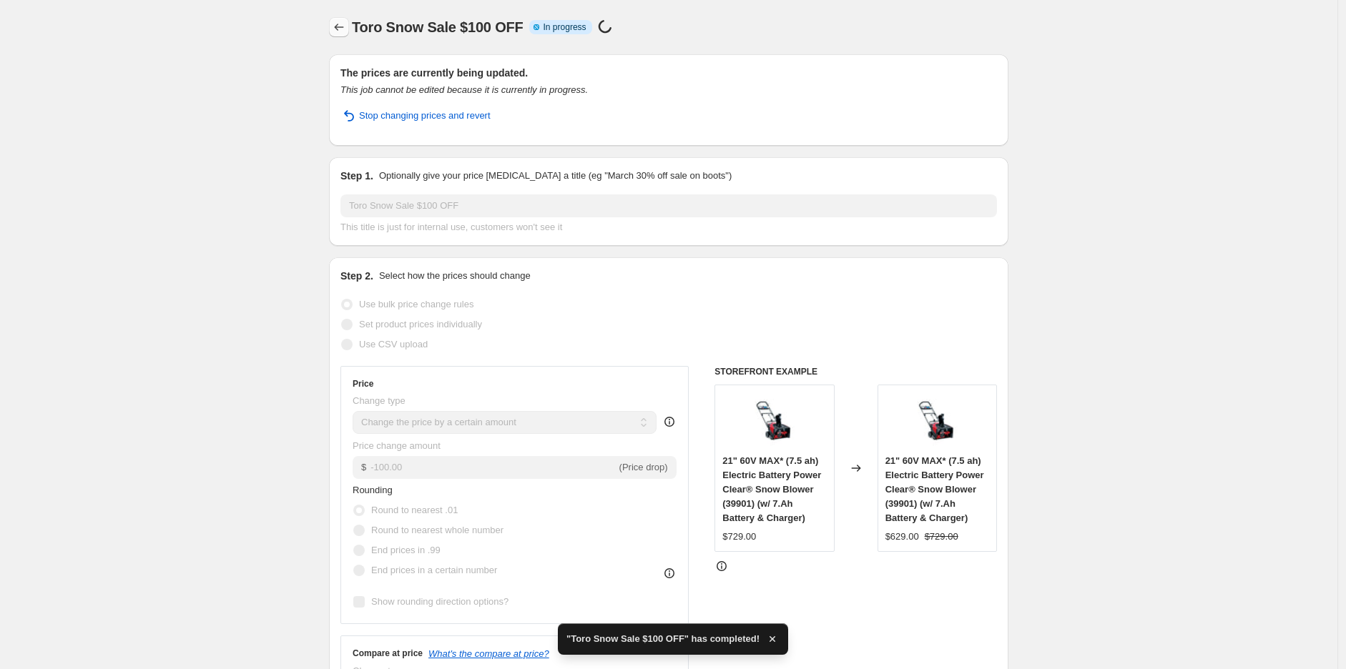
click at [338, 25] on icon "Price change jobs" at bounding box center [339, 27] width 14 height 14
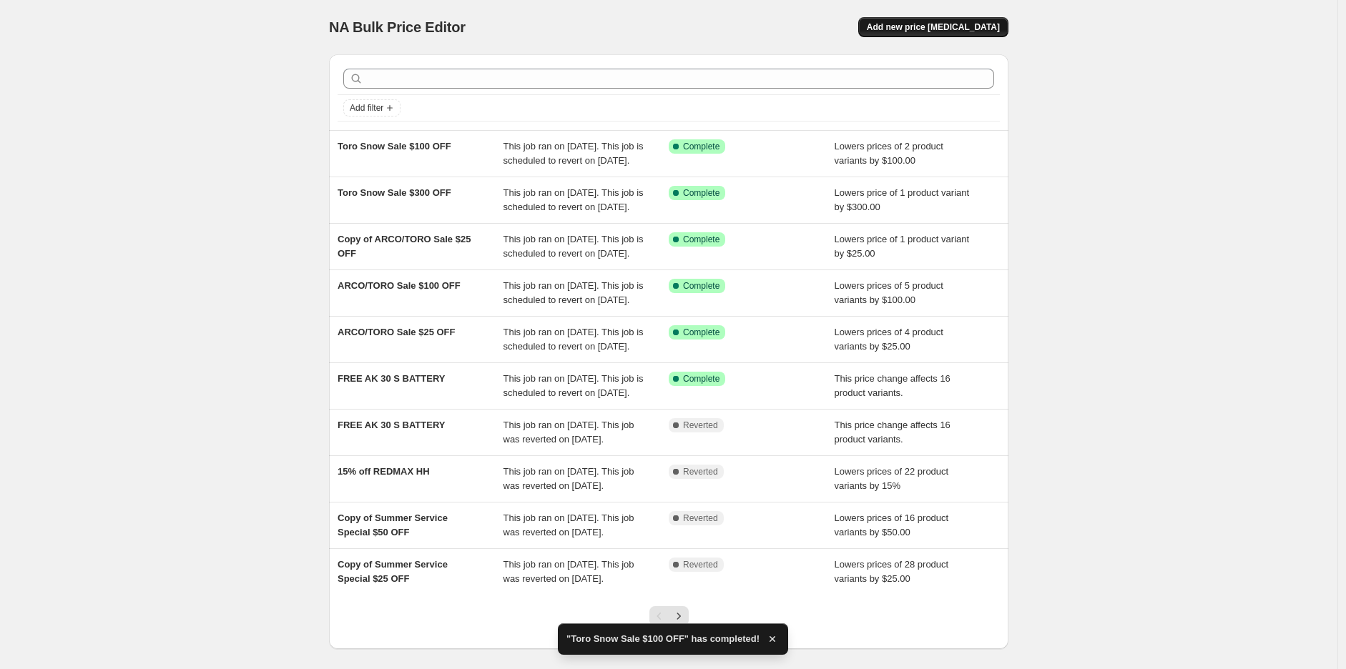
click at [902, 17] on button "Add new price [MEDICAL_DATA]" at bounding box center [933, 27] width 150 height 20
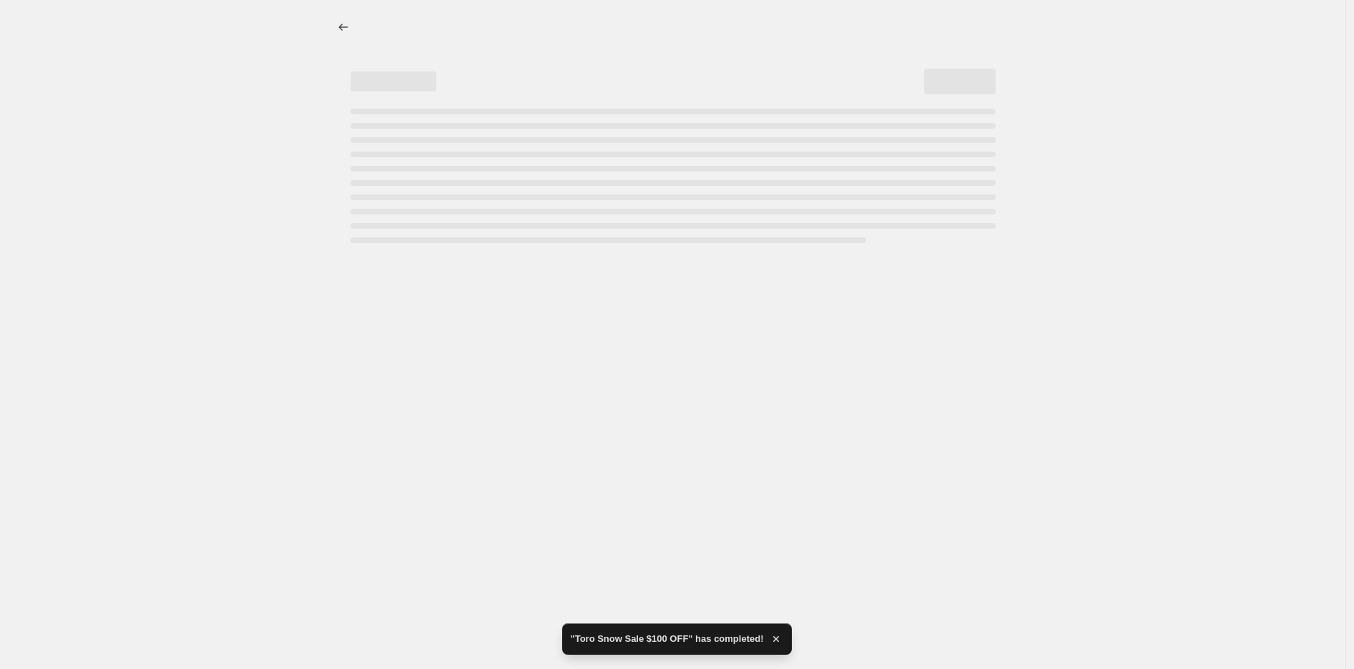
select select "percentage"
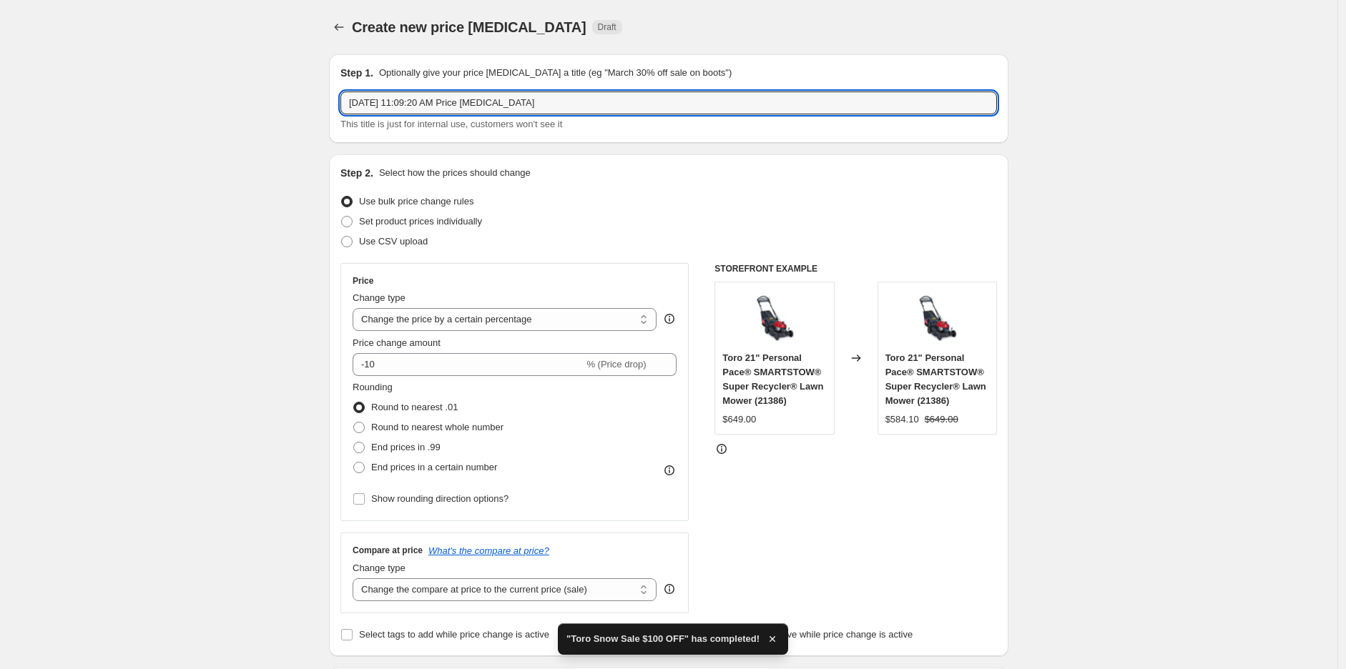
drag, startPoint x: 577, startPoint y: 109, endPoint x: 260, endPoint y: 107, distance: 317.5
type input "t"
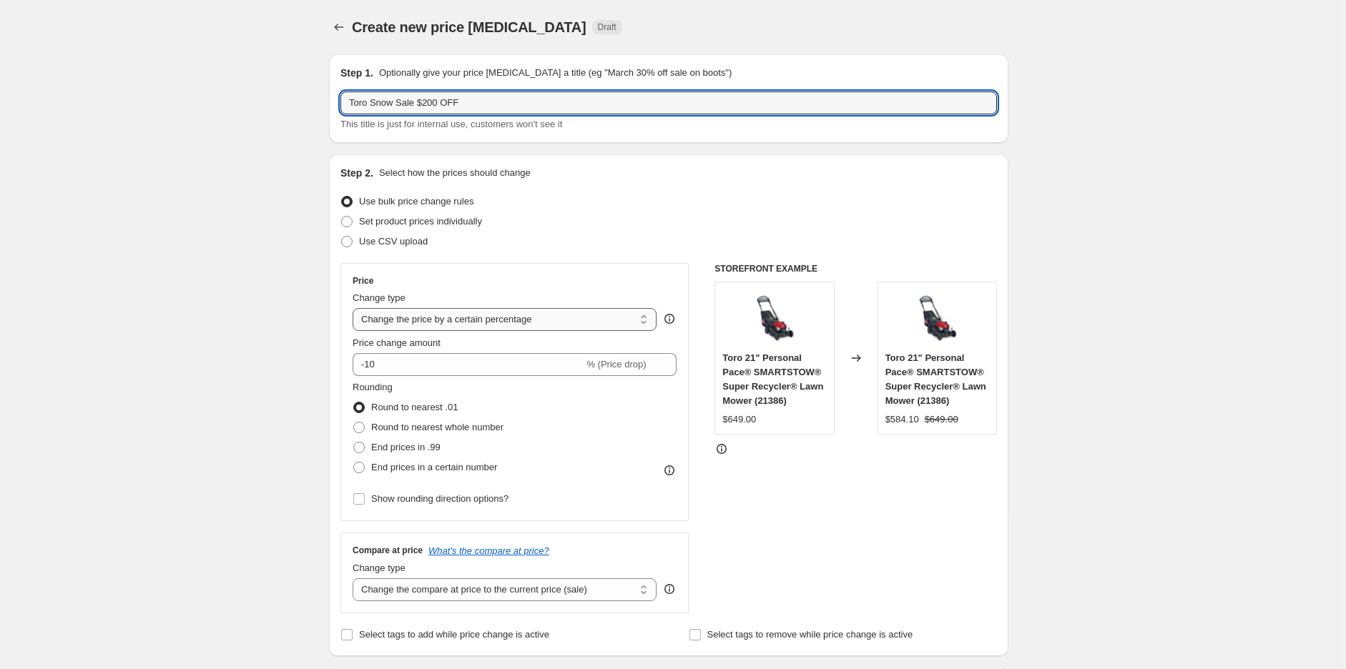
type input "Toro Snow Sale $200 OFF"
click at [482, 324] on select "Change the price to a certain amount Change the price by a certain amount Chang…" at bounding box center [505, 319] width 304 height 23
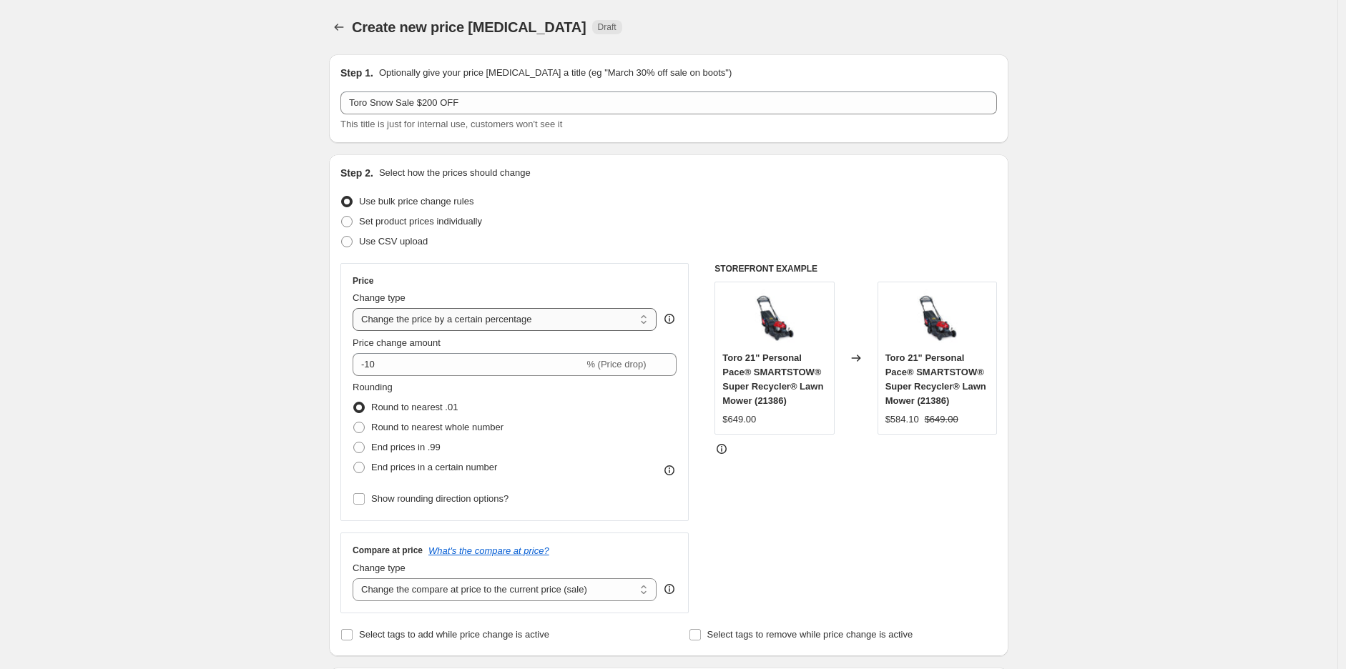
select select "by"
click at [356, 308] on select "Change the price to a certain amount Change the price by a certain amount Chang…" at bounding box center [505, 319] width 304 height 23
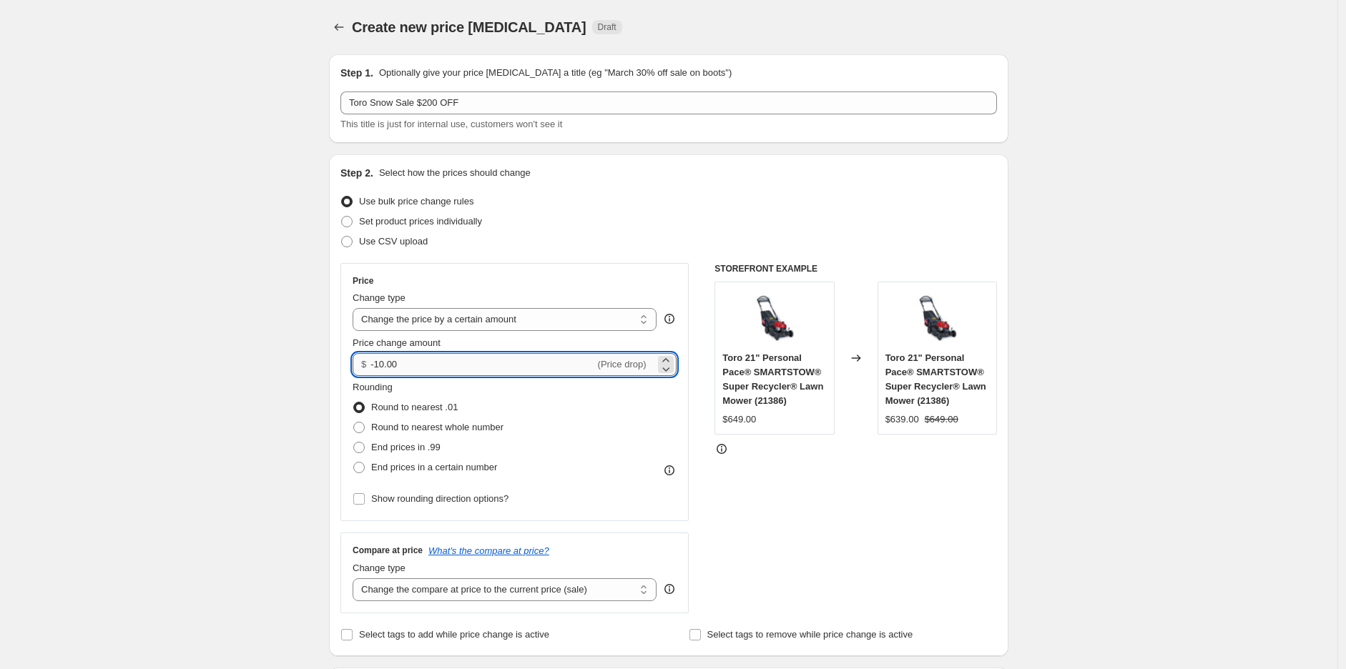
drag, startPoint x: 445, startPoint y: 375, endPoint x: 380, endPoint y: 367, distance: 66.3
click at [380, 367] on div "Price Change type Change the price to a certain amount Change the price by a ce…" at bounding box center [515, 392] width 324 height 234
type input "-200.00"
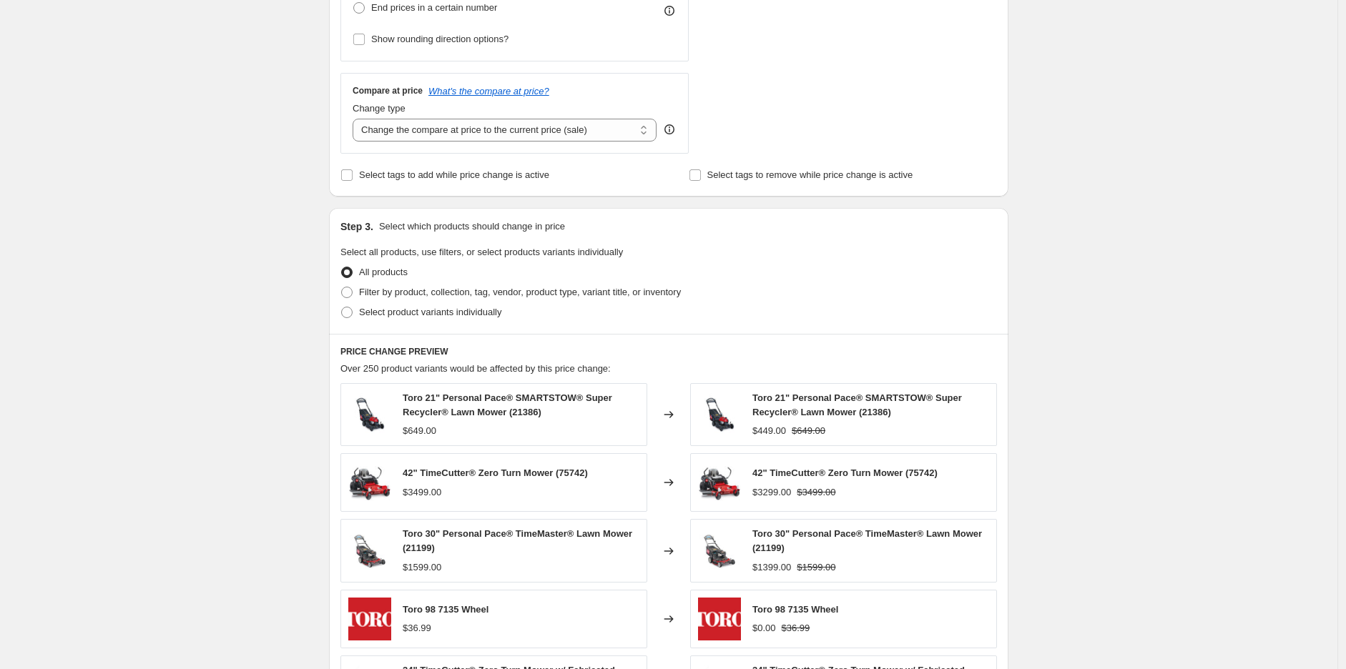
scroll to position [476, 0]
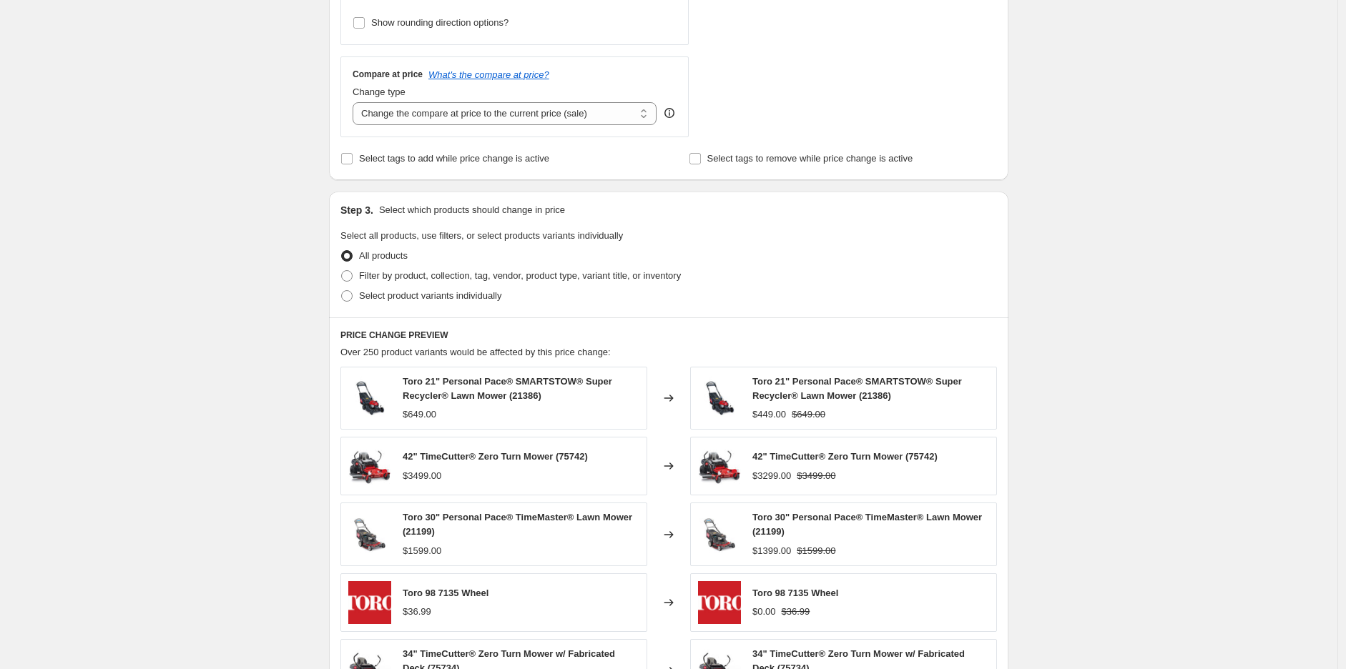
click at [340, 291] on div "Step 3. Select which products should change in price Select all products, use f…" at bounding box center [668, 255] width 679 height 126
click at [346, 294] on span at bounding box center [346, 295] width 11 height 11
click at [342, 291] on input "Select product variants individually" at bounding box center [341, 290] width 1 height 1
radio input "true"
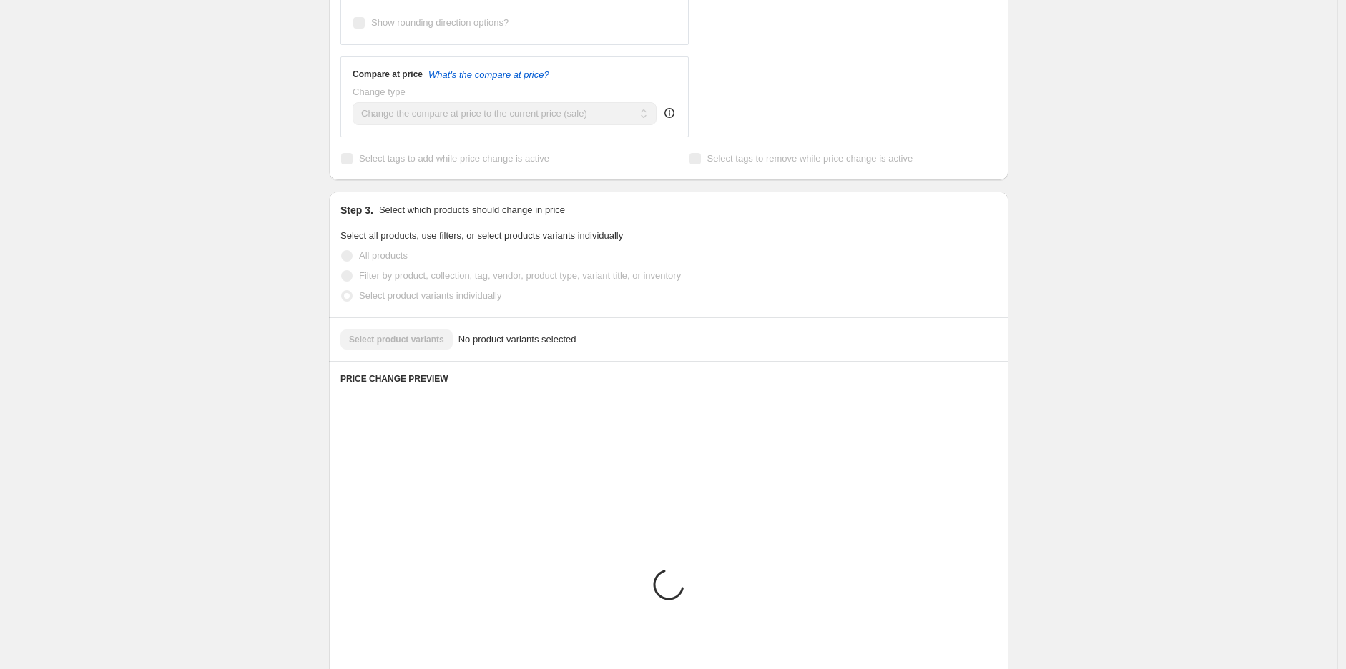
scroll to position [444, 0]
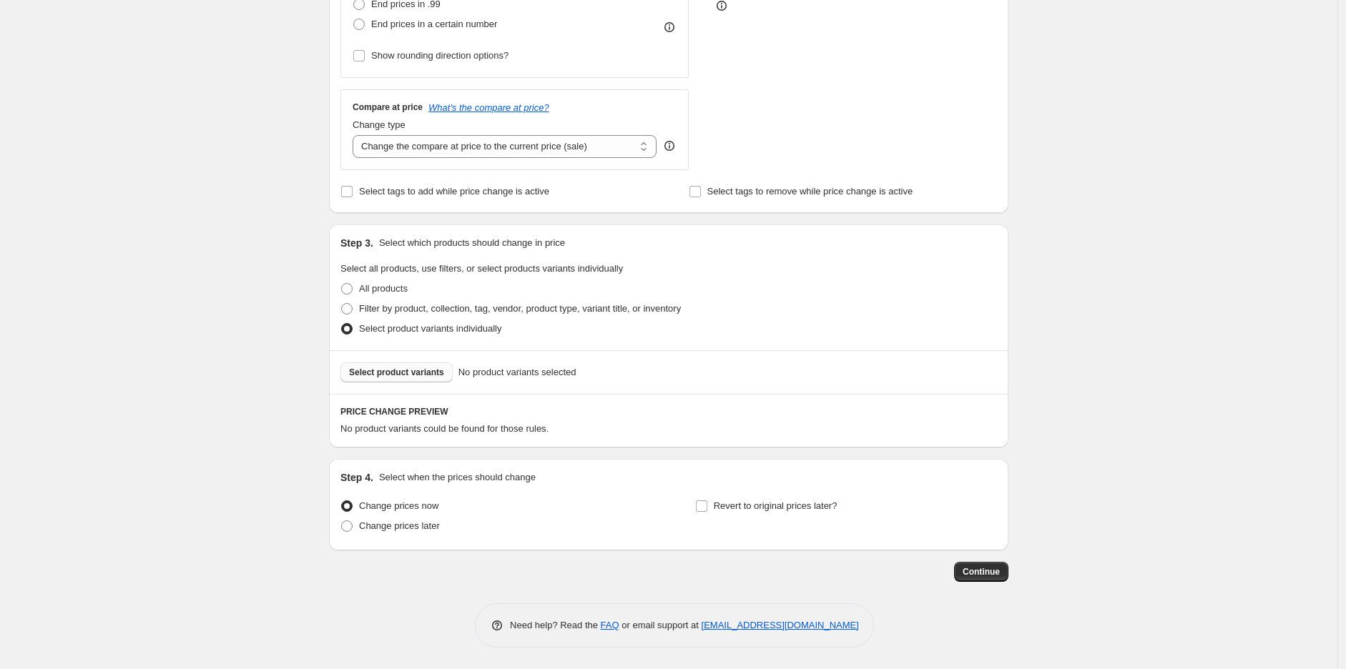
click at [388, 365] on button "Select product variants" at bounding box center [396, 373] width 112 height 20
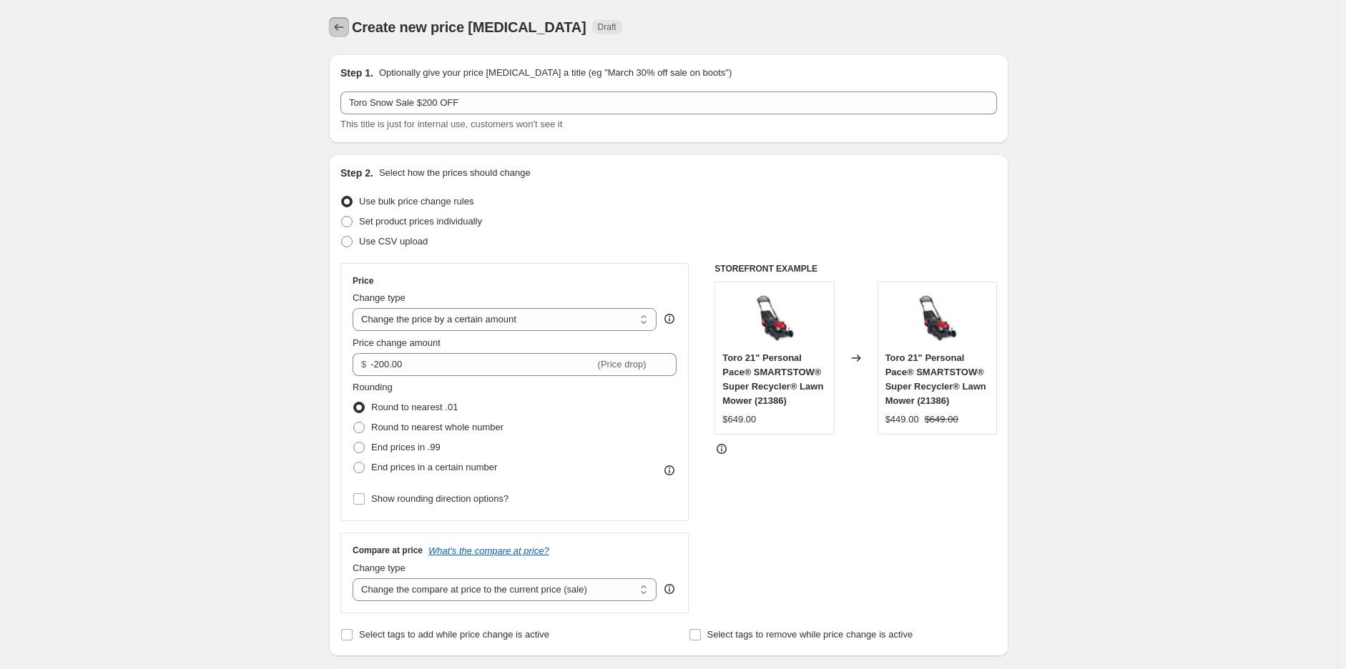
click at [346, 31] on icon "Price change jobs" at bounding box center [339, 27] width 14 height 14
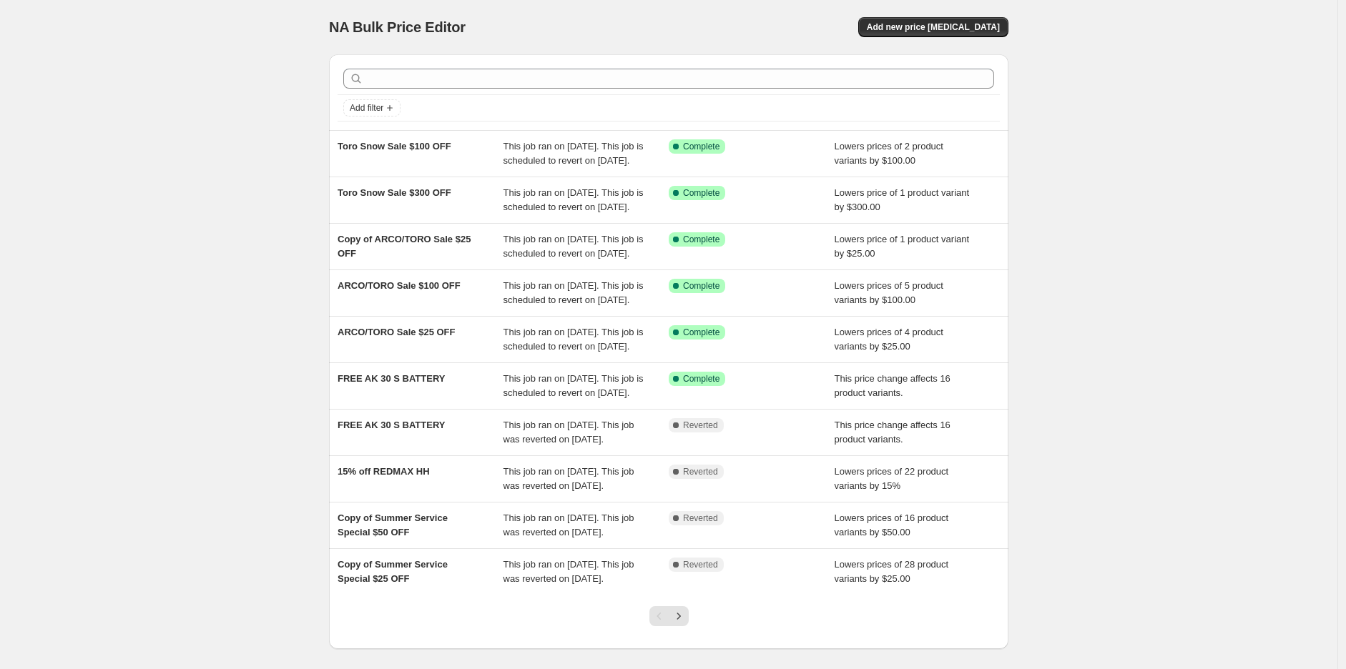
click at [1178, 64] on div "NA Bulk Price Editor. This page is ready NA Bulk Price Editor Add new price cha…" at bounding box center [668, 368] width 1337 height 736
click at [972, 25] on span "Add new price [MEDICAL_DATA]" at bounding box center [933, 26] width 133 height 11
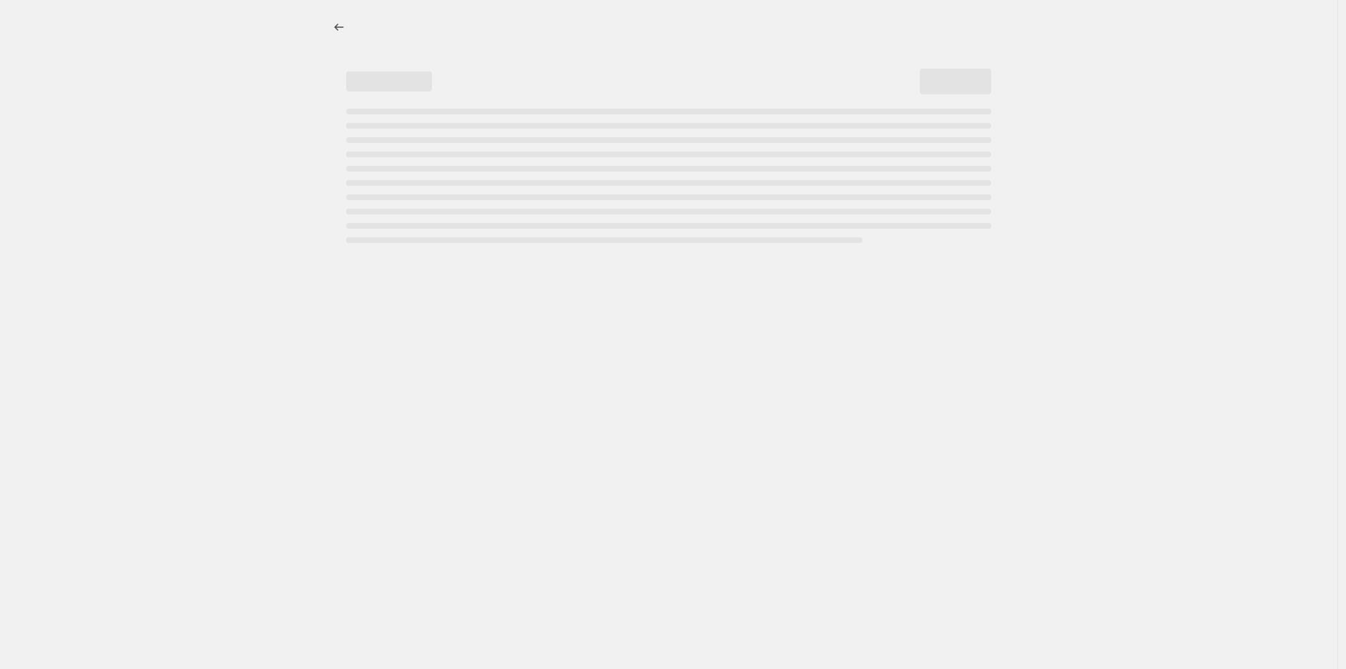
select select "percentage"
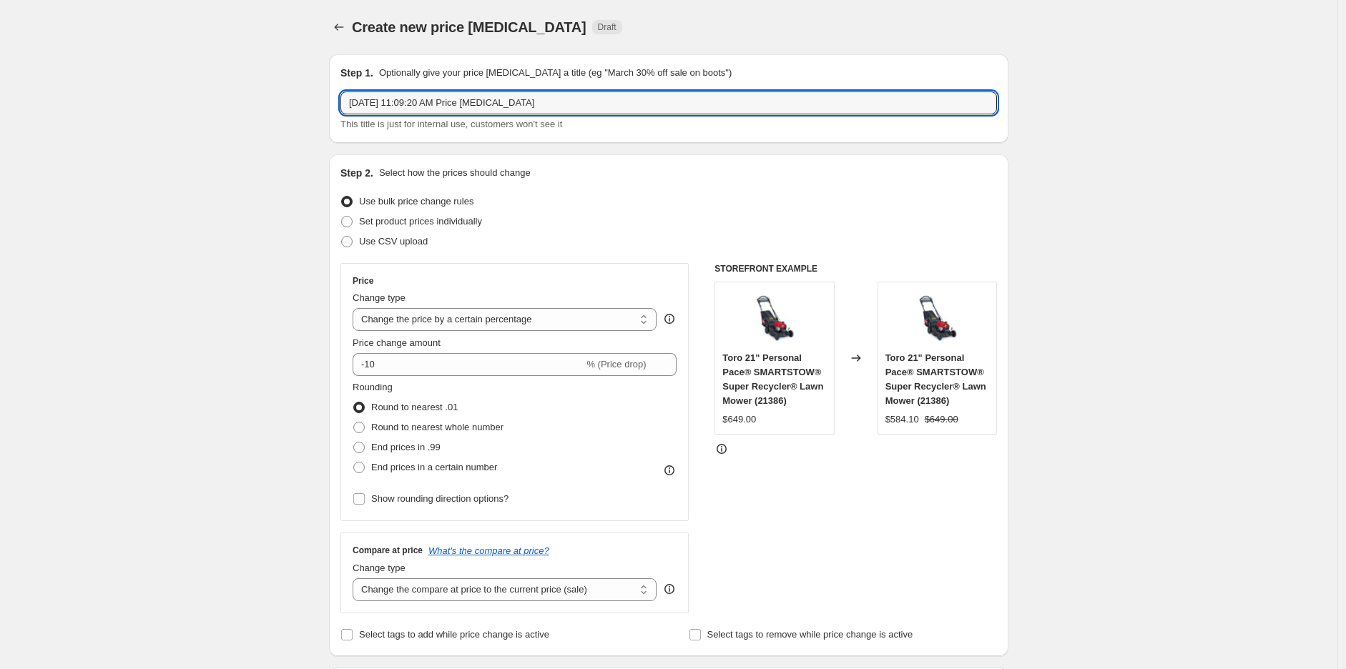
drag, startPoint x: 545, startPoint y: 102, endPoint x: 252, endPoint y: 102, distance: 293.2
type input "Toro Portable Power $40 OFF"
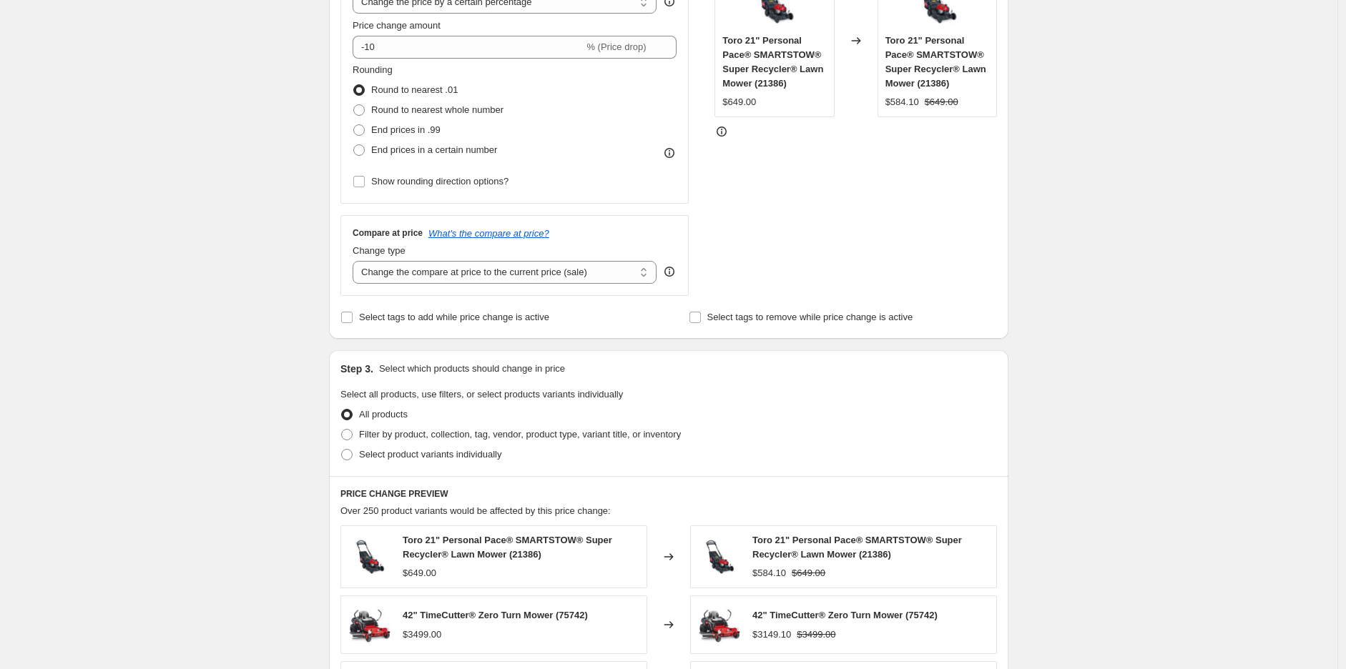
scroll to position [159, 0]
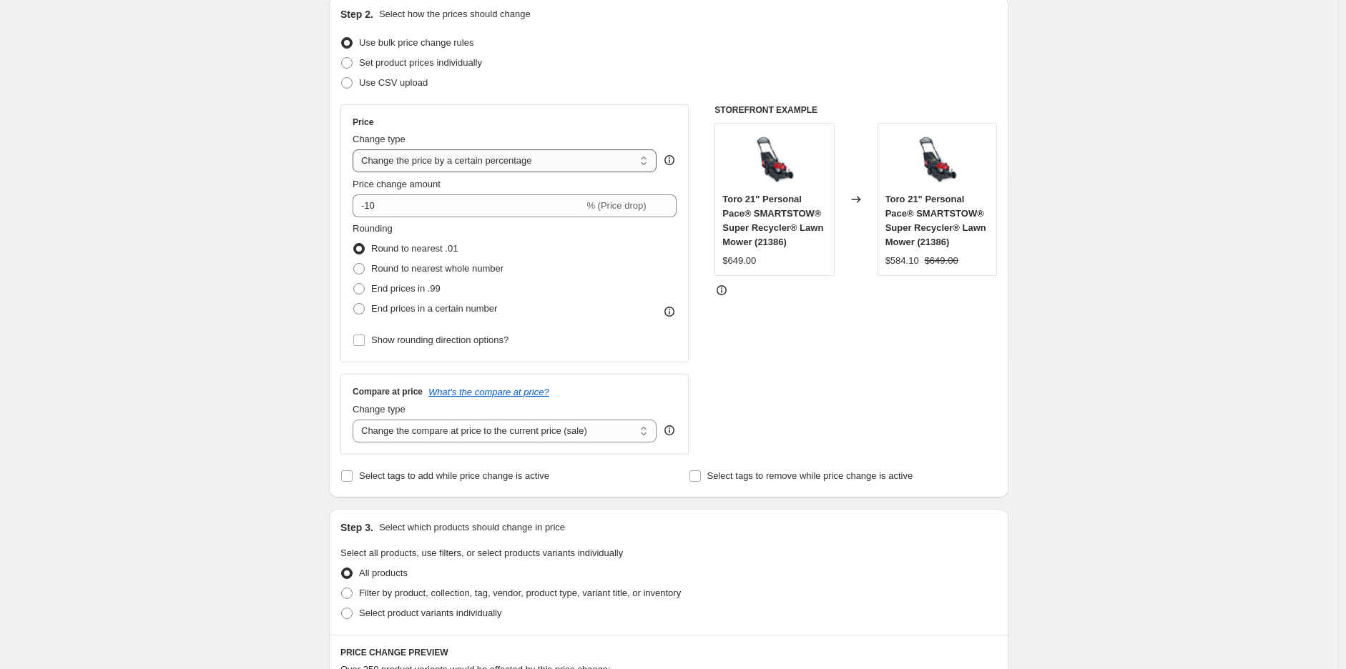
click at [412, 159] on select "Change the price to a certain amount Change the price by a certain amount Chang…" at bounding box center [505, 160] width 304 height 23
select select "by"
click at [356, 149] on select "Change the price to a certain amount Change the price by a certain amount Chang…" at bounding box center [505, 160] width 304 height 23
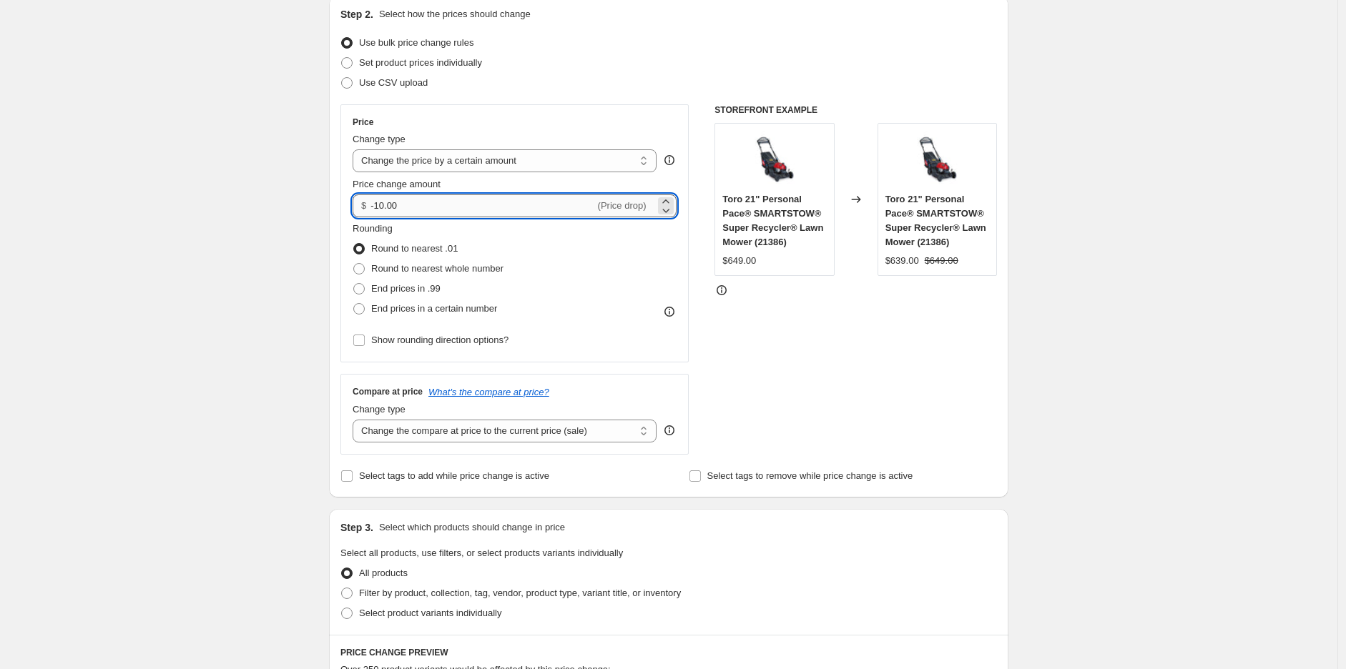
drag, startPoint x: 439, startPoint y: 209, endPoint x: 380, endPoint y: 209, distance: 58.6
click at [380, 209] on input "-10.00" at bounding box center [482, 205] width 224 height 23
type input "-40.00"
click at [227, 208] on div "Create new price change job. This page is ready Create new price change job Dra…" at bounding box center [668, 562] width 1337 height 1443
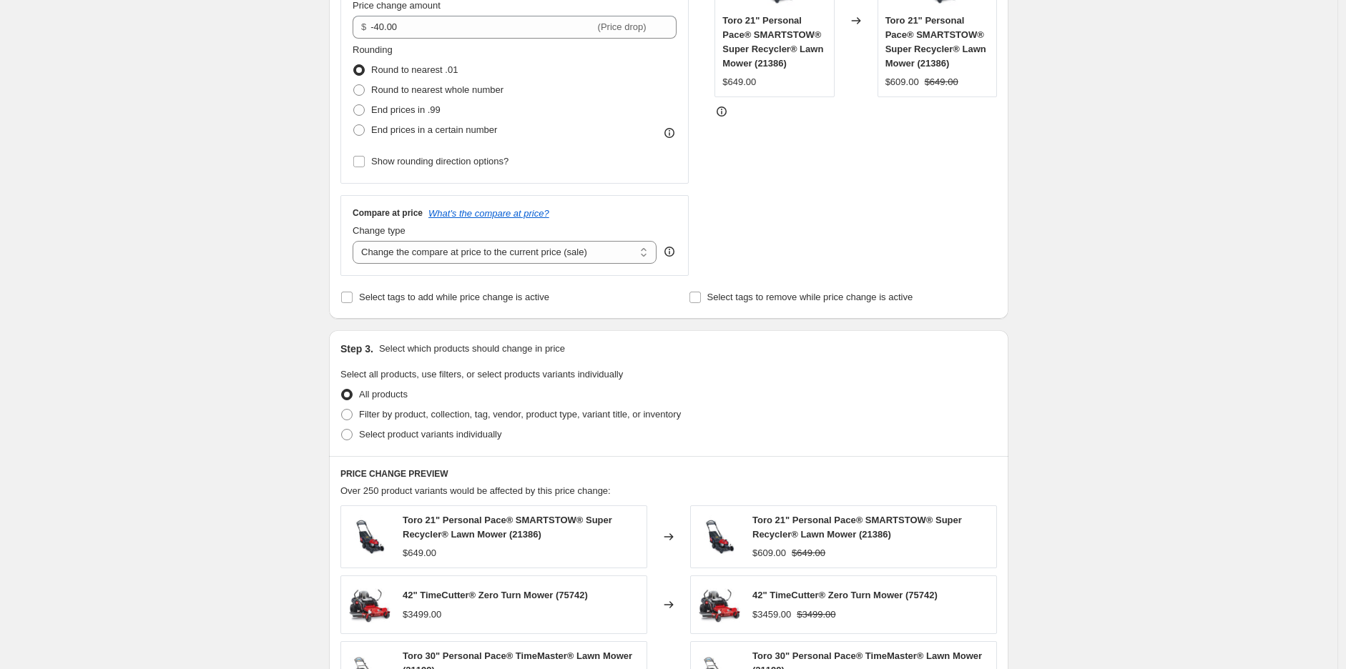
scroll to position [635, 0]
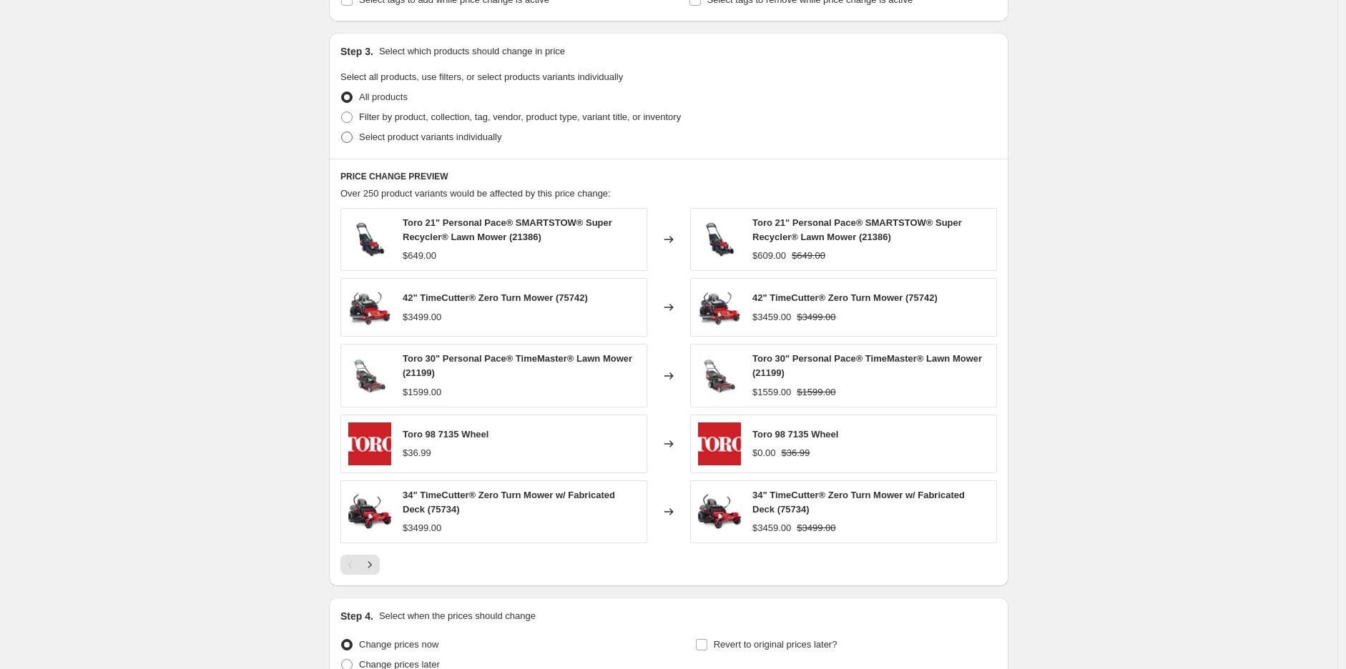
click at [367, 138] on span "Select product variants individually" at bounding box center [430, 137] width 142 height 11
click at [342, 132] on input "Select product variants individually" at bounding box center [341, 132] width 1 height 1
radio input "true"
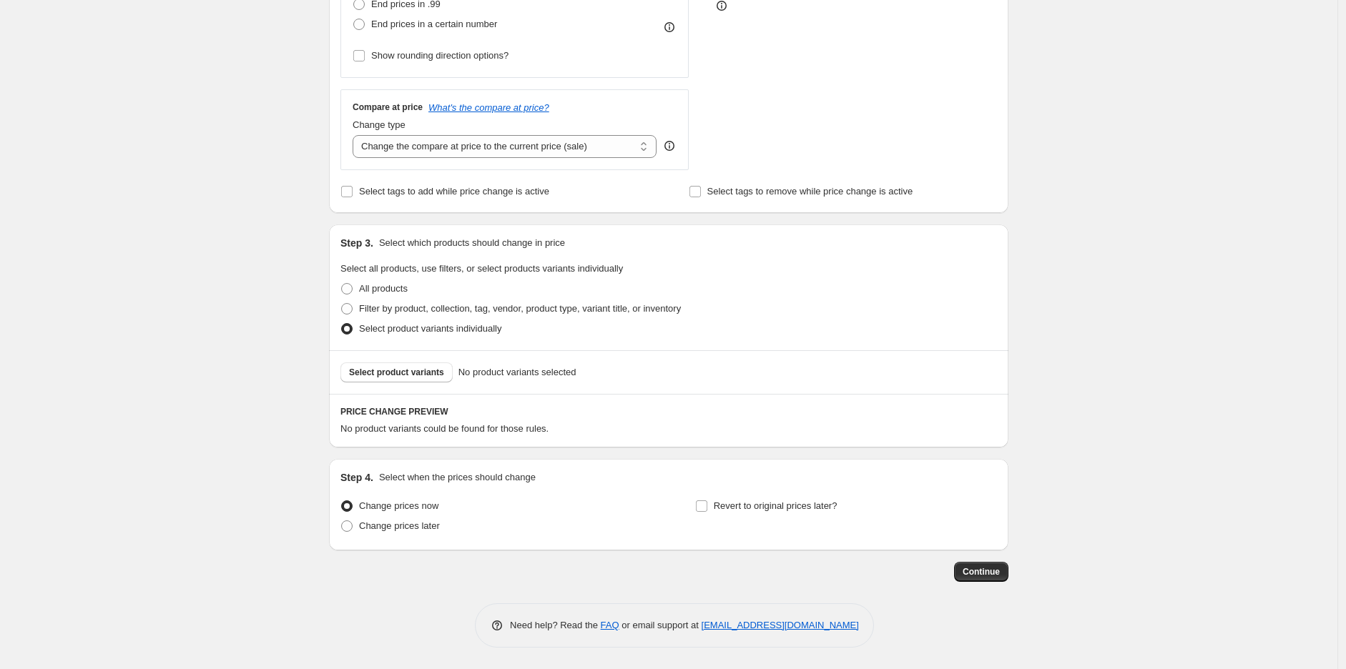
scroll to position [444, 0]
click at [404, 371] on span "Select product variants" at bounding box center [396, 372] width 95 height 11
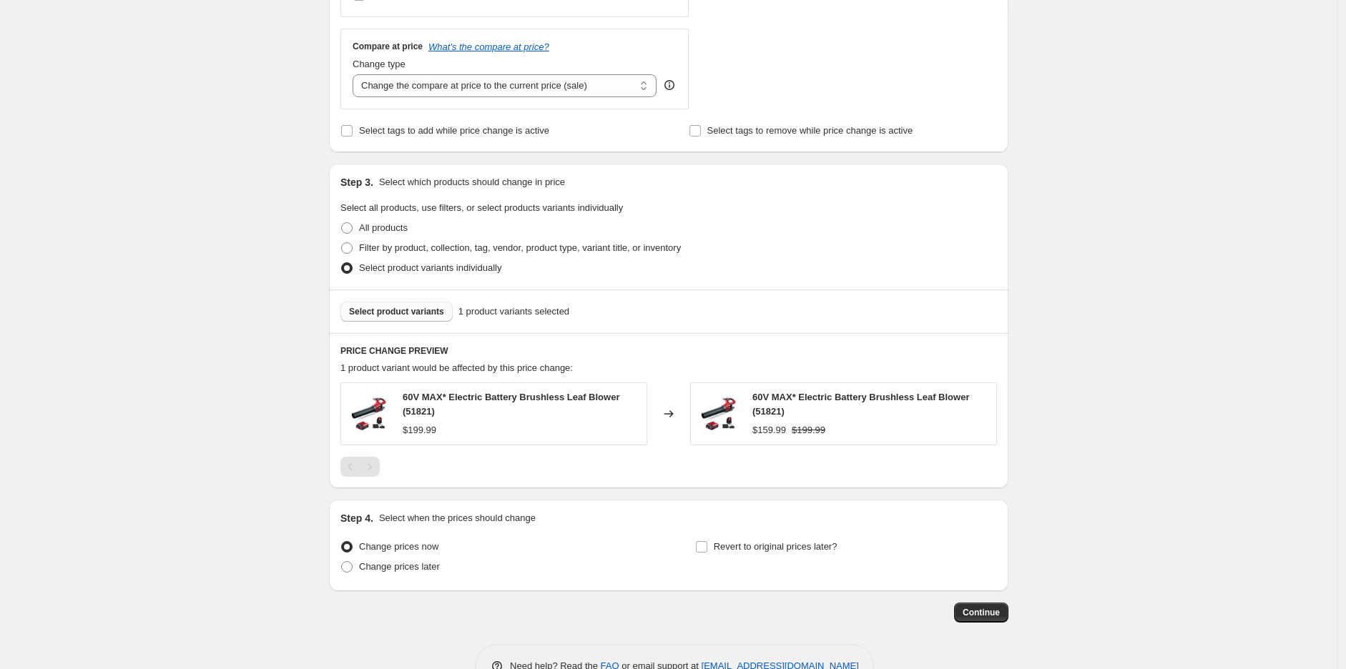
scroll to position [546, 0]
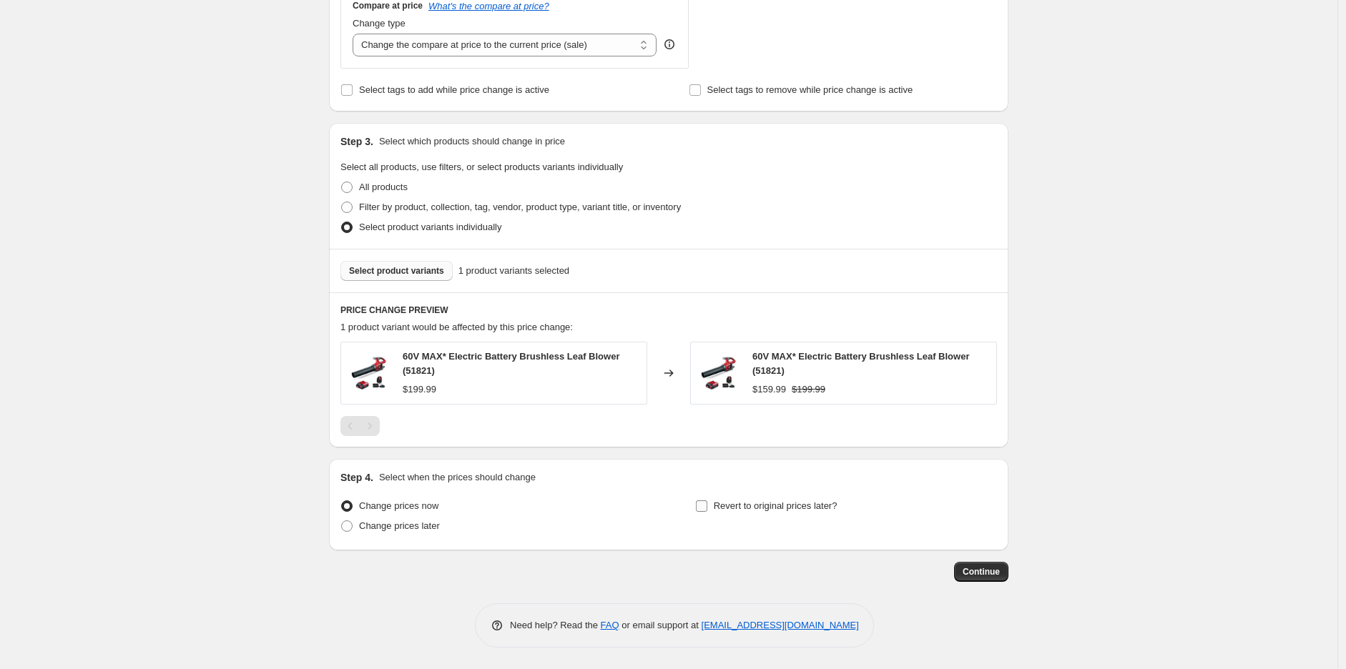
click at [728, 506] on span "Revert to original prices later?" at bounding box center [776, 506] width 124 height 11
click at [707, 506] on input "Revert to original prices later?" at bounding box center [701, 506] width 11 height 11
checkbox input "true"
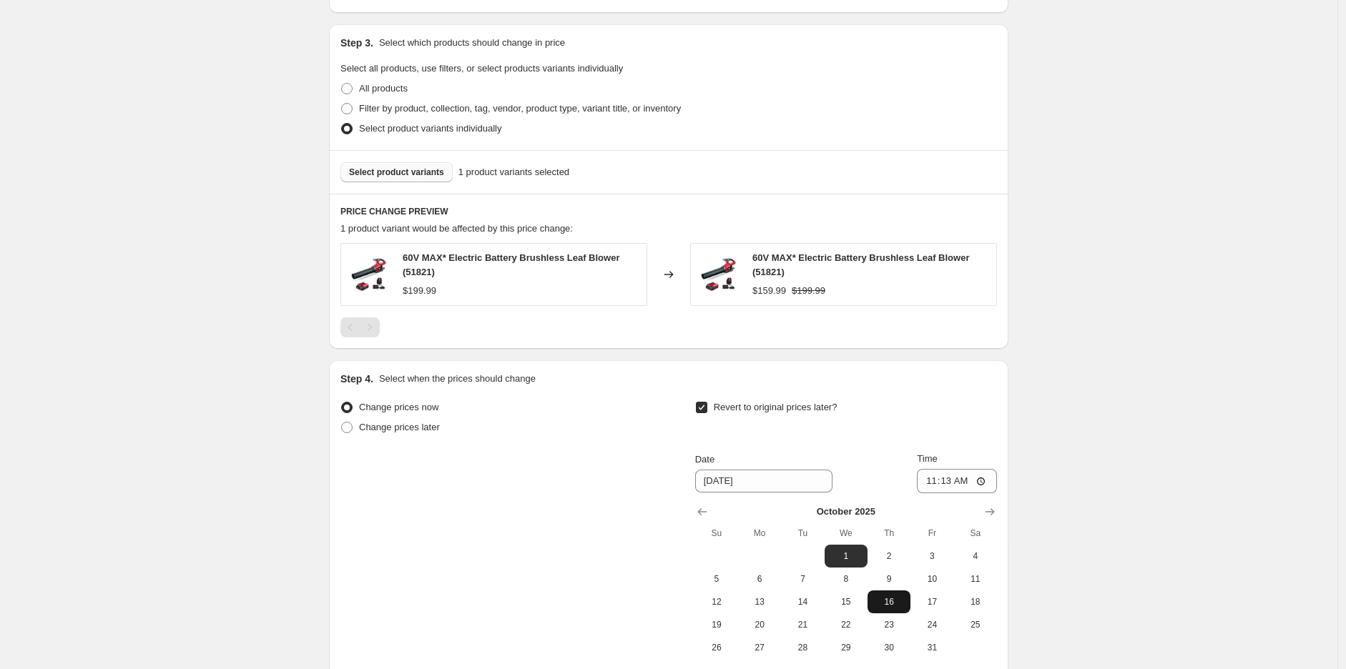
scroll to position [784, 0]
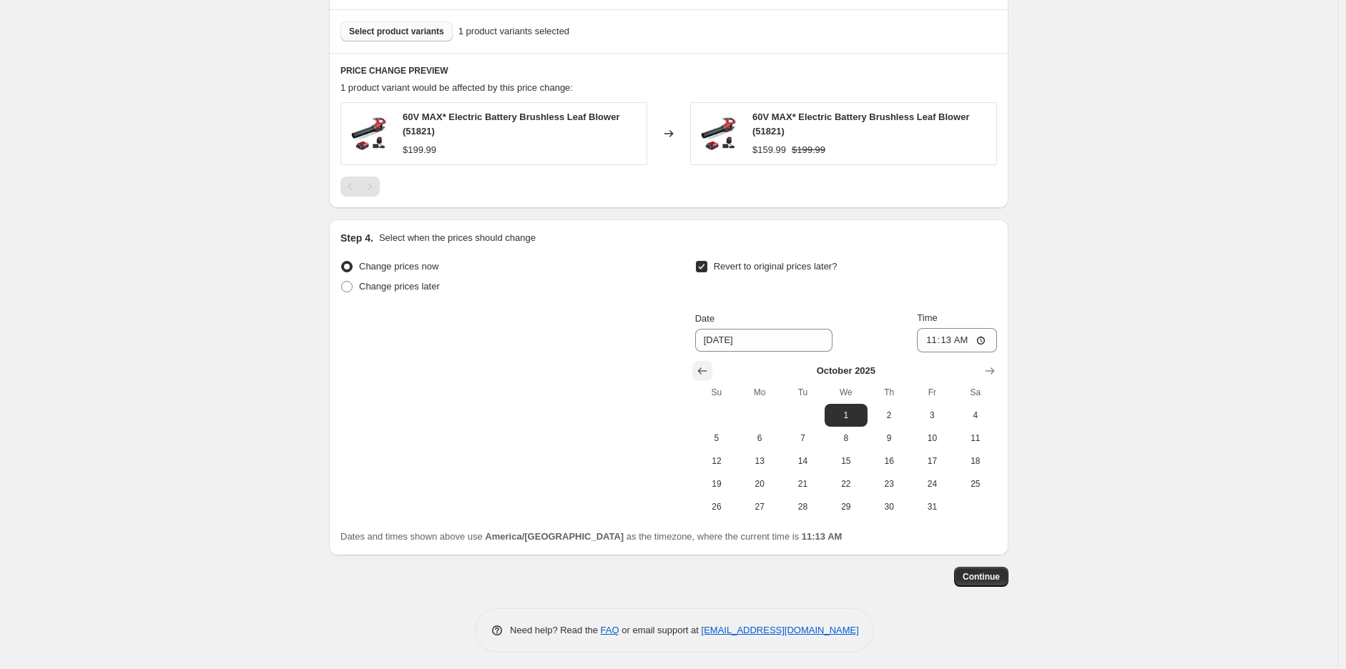
click at [705, 372] on icon "Show previous month, September 2025" at bounding box center [701, 371] width 9 height 7
click at [813, 508] on span "30" at bounding box center [802, 506] width 31 height 11
type input "9/30/2025"
click at [938, 340] on input "11:13" at bounding box center [957, 340] width 80 height 24
type input "23:59"
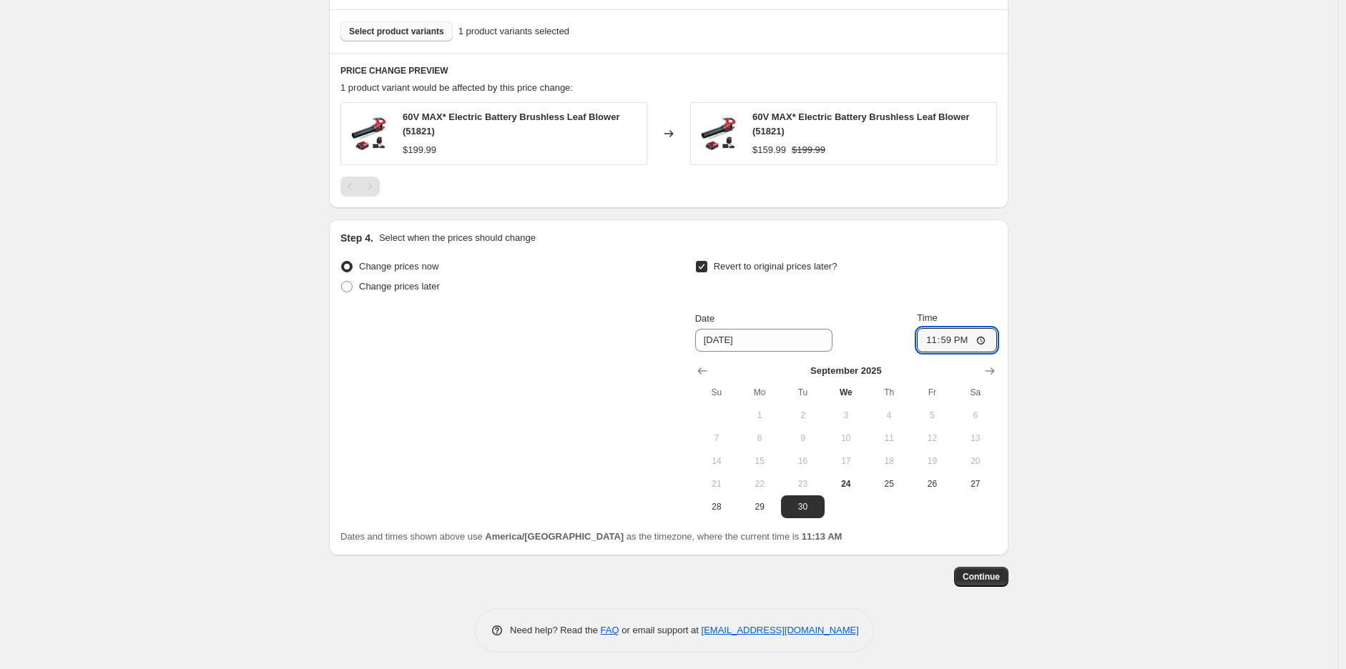
drag, startPoint x: 1163, startPoint y: 395, endPoint x: 1161, endPoint y: 405, distance: 10.2
click at [1008, 573] on button "Continue" at bounding box center [981, 577] width 54 height 20
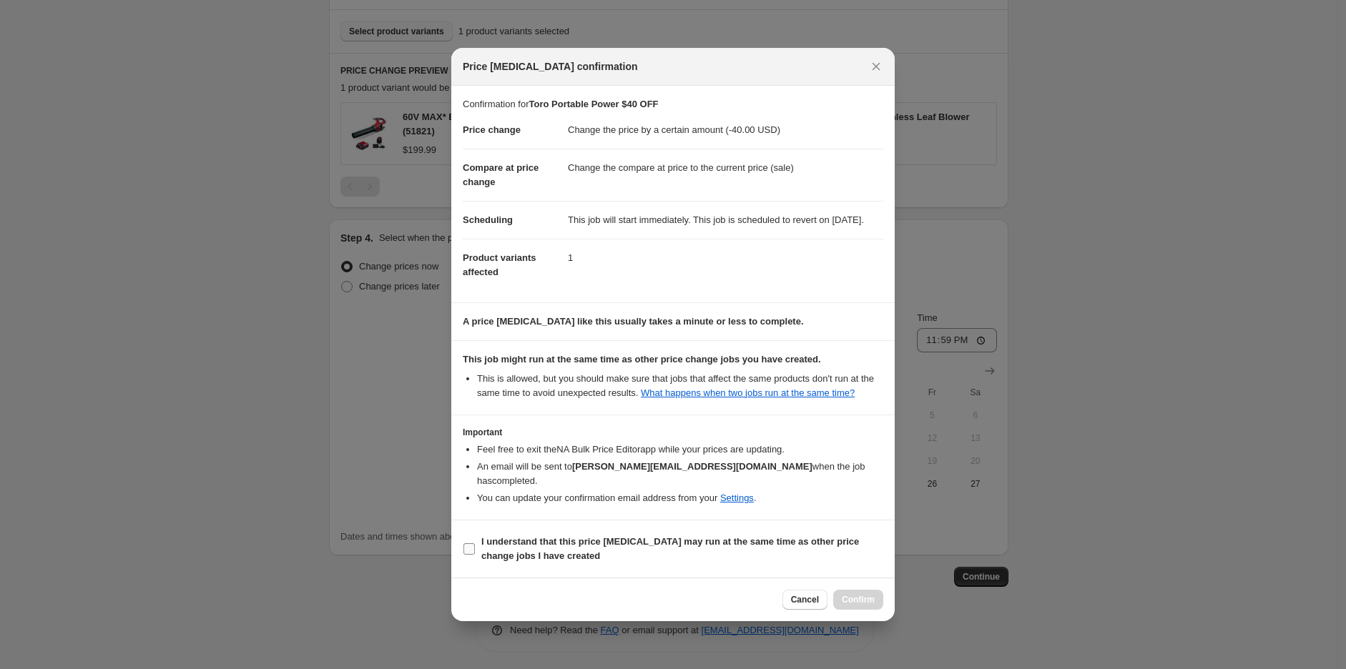
click at [773, 540] on b "I understand that this price change job may run at the same time as other price…" at bounding box center [670, 548] width 378 height 25
click at [475, 543] on input "I understand that this price change job may run at the same time as other price…" at bounding box center [468, 548] width 11 height 11
checkbox input "true"
click at [867, 601] on span "Confirm" at bounding box center [858, 599] width 33 height 11
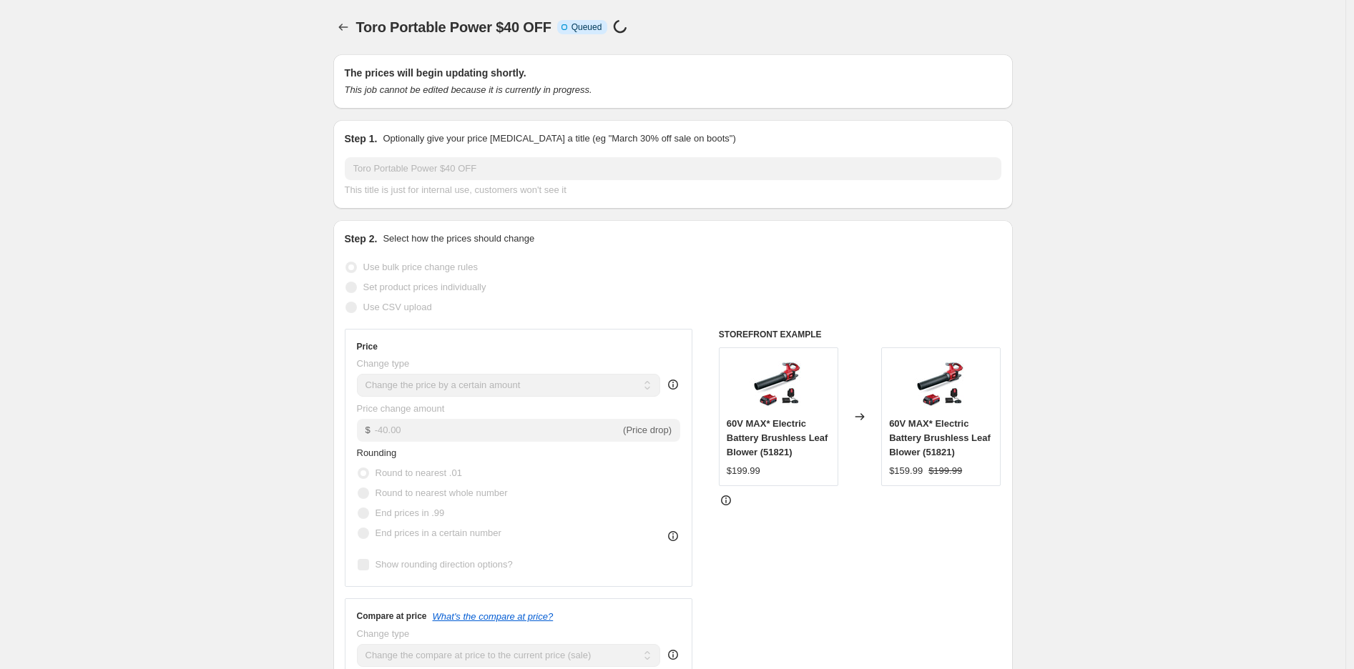
select select "by"
